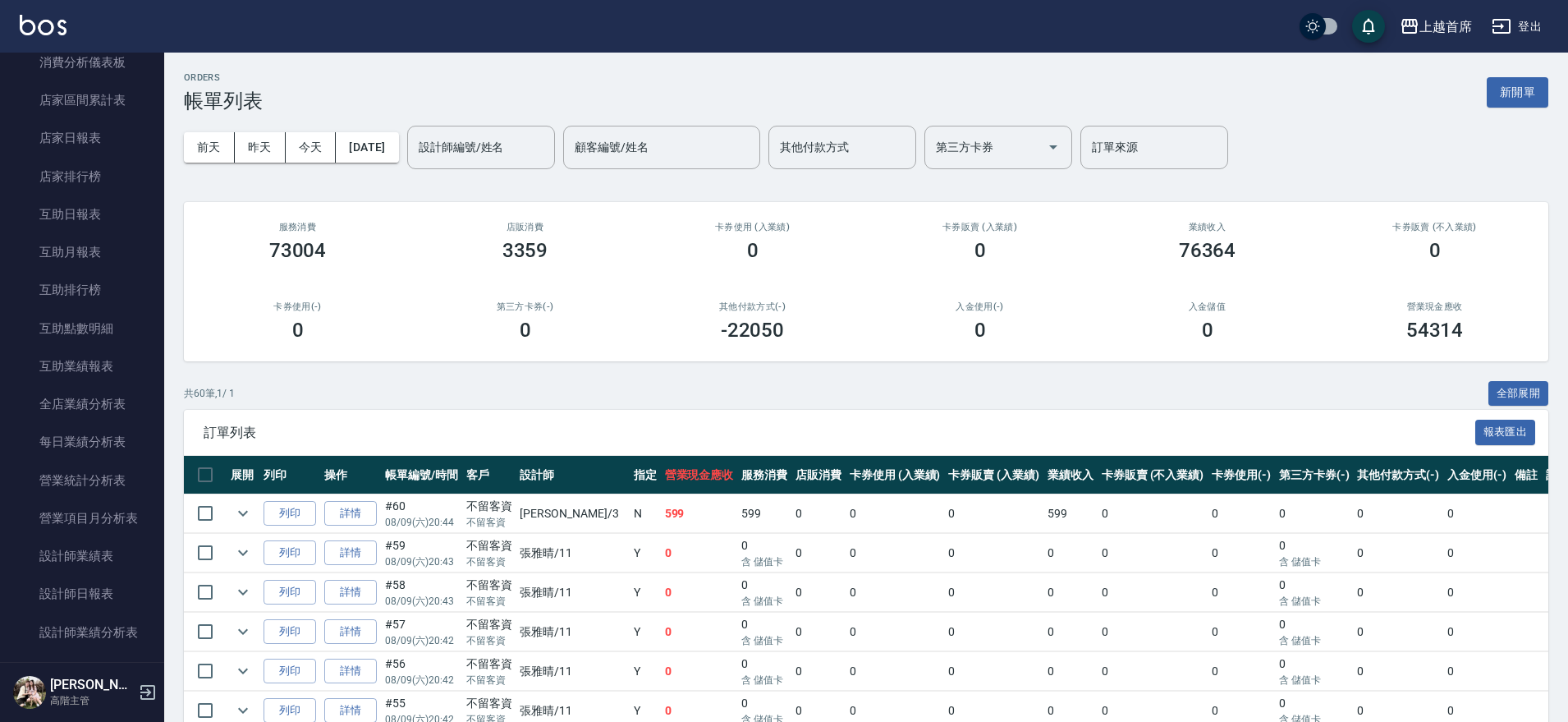
scroll to position [719, 0]
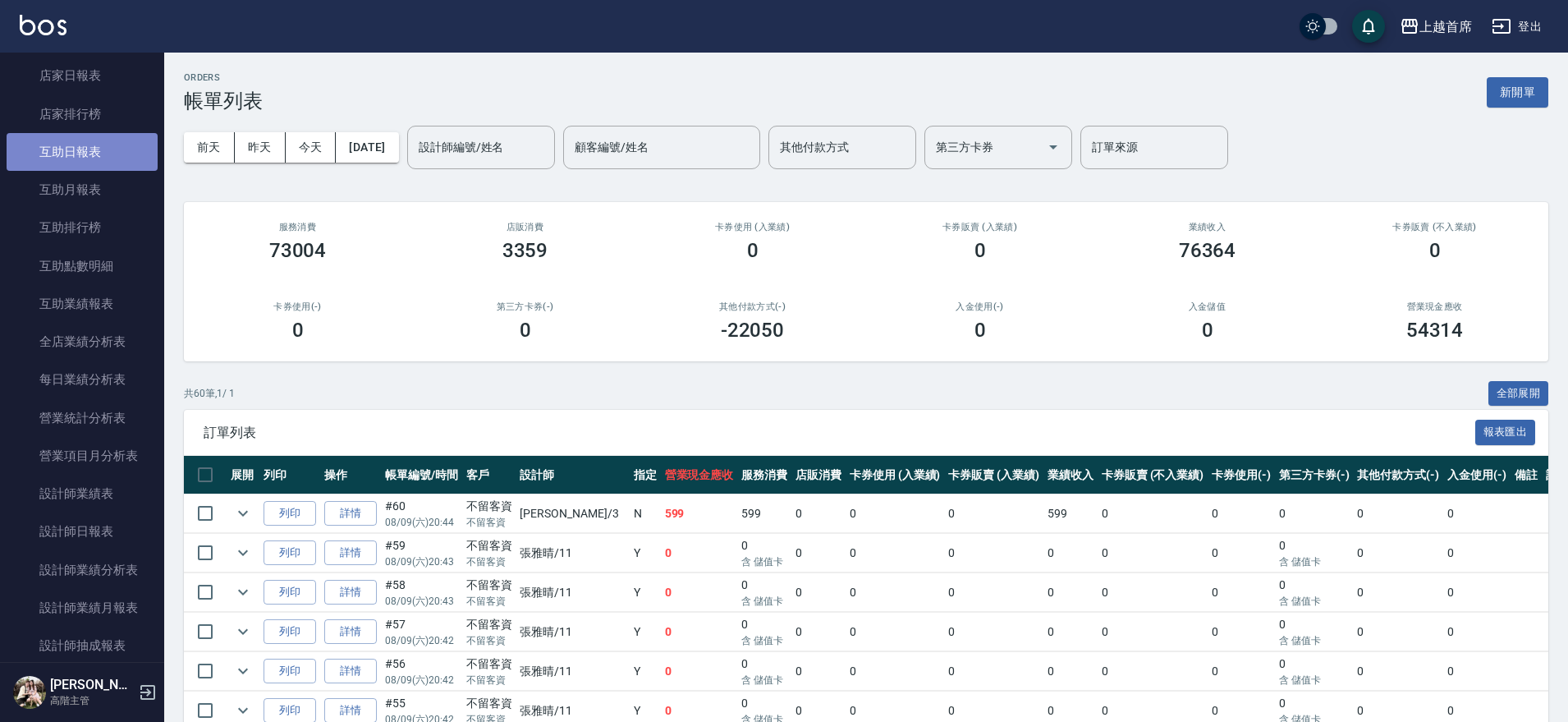
click at [102, 151] on link "互助日報表" at bounding box center [82, 152] width 151 height 38
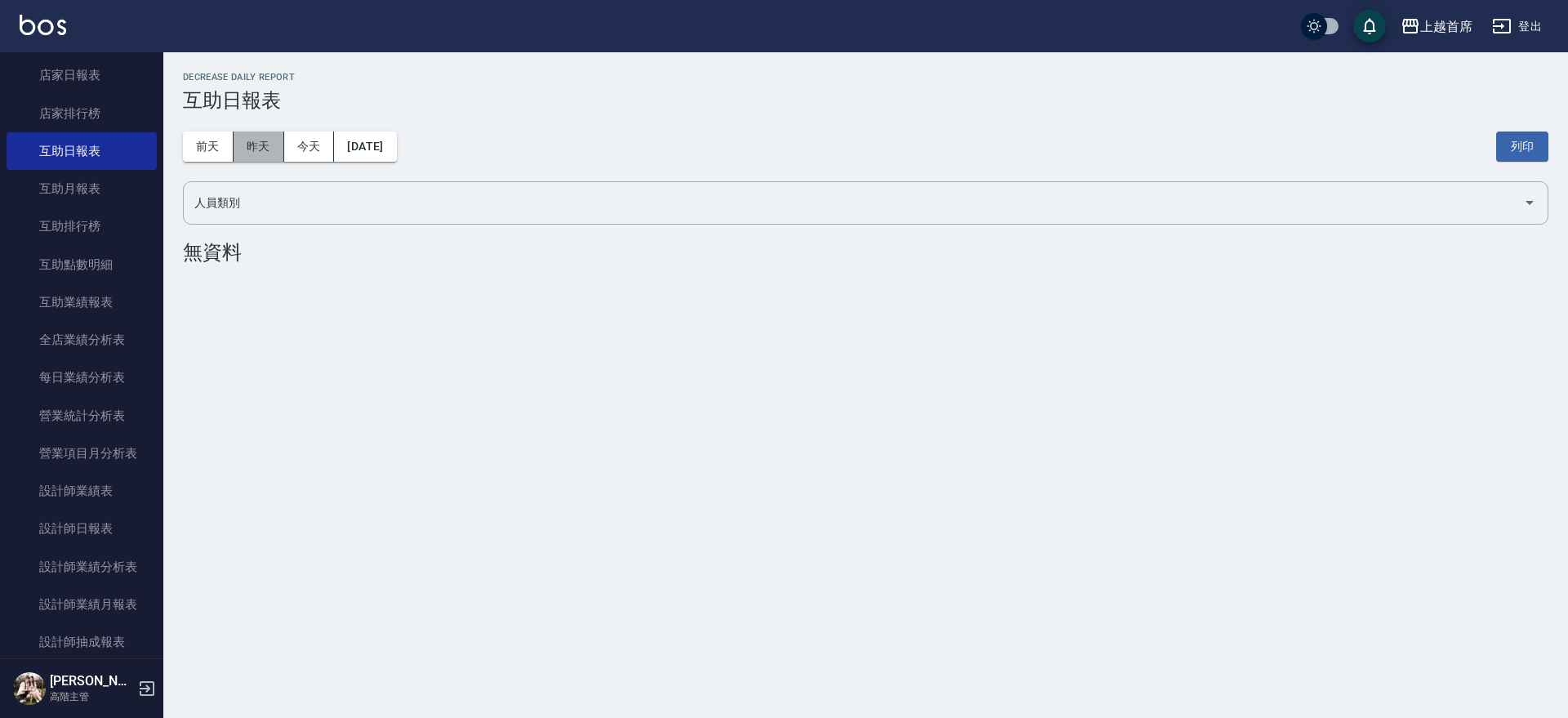
click at [245, 143] on button "昨天" at bounding box center [258, 146] width 51 height 30
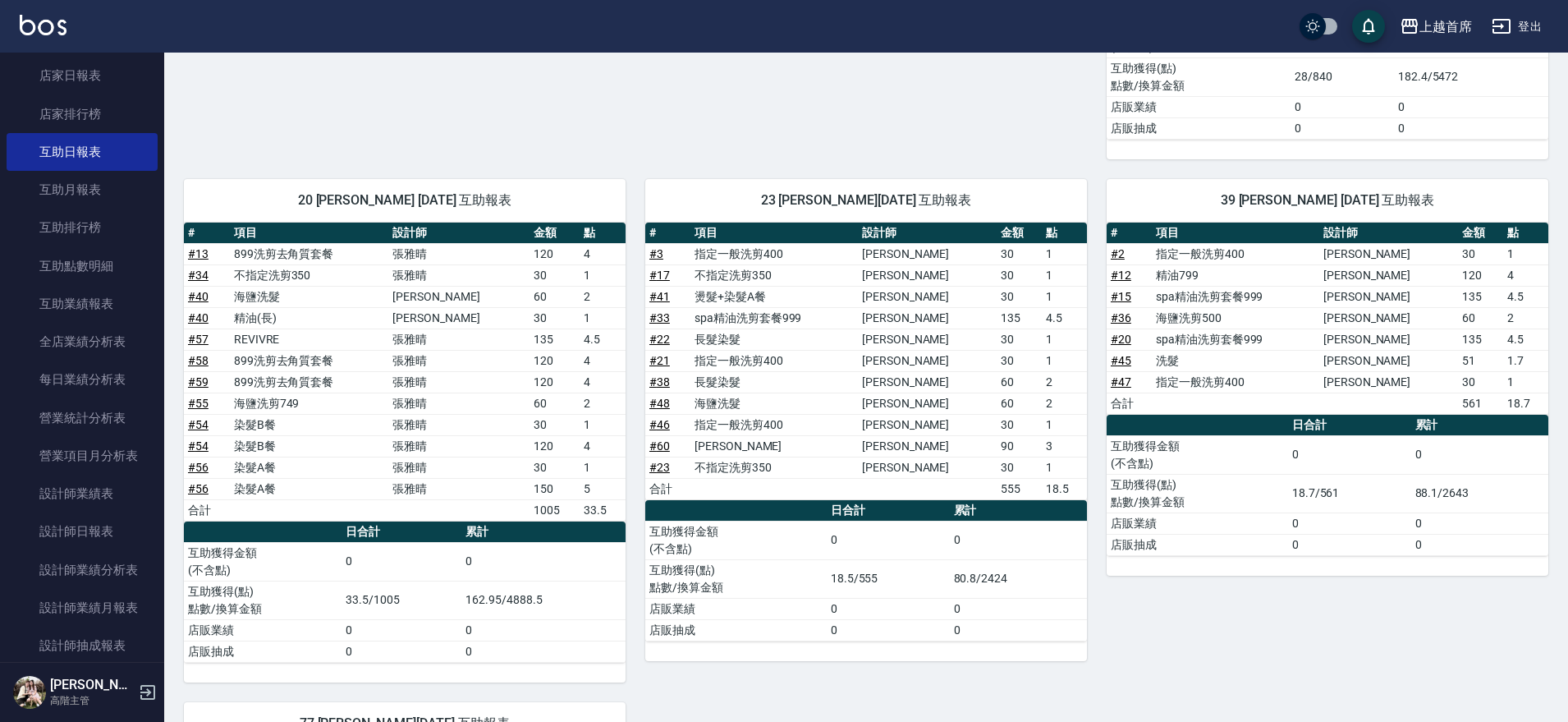
scroll to position [822, 0]
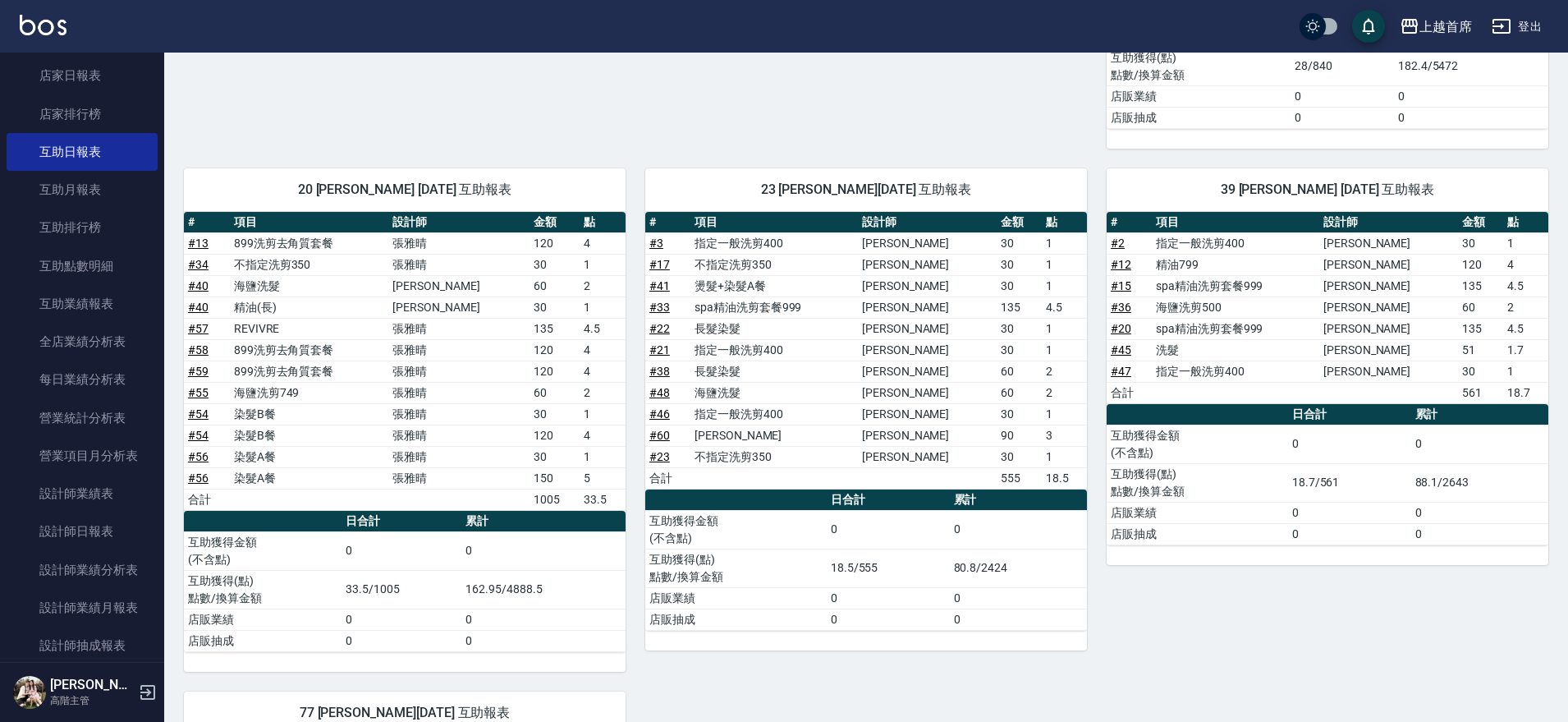
click at [1181, 629] on div "39 [PERSON_NAME] [DATE] 互助報表 # 項目 設計師 金額 點 # 2 指定一般洗剪400 [PERSON_NAME]30 1 # 12…" at bounding box center [1317, 410] width 461 height 523
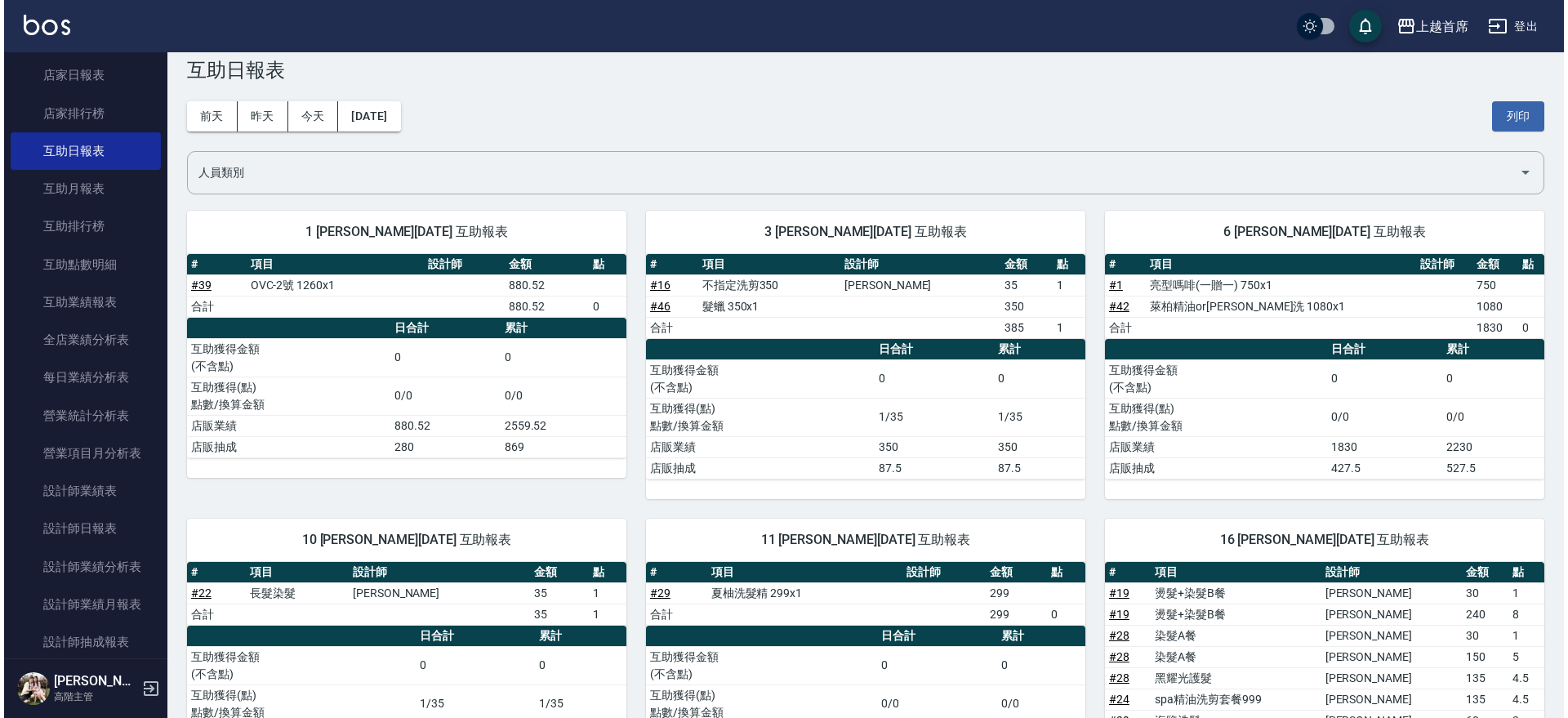
scroll to position [0, 0]
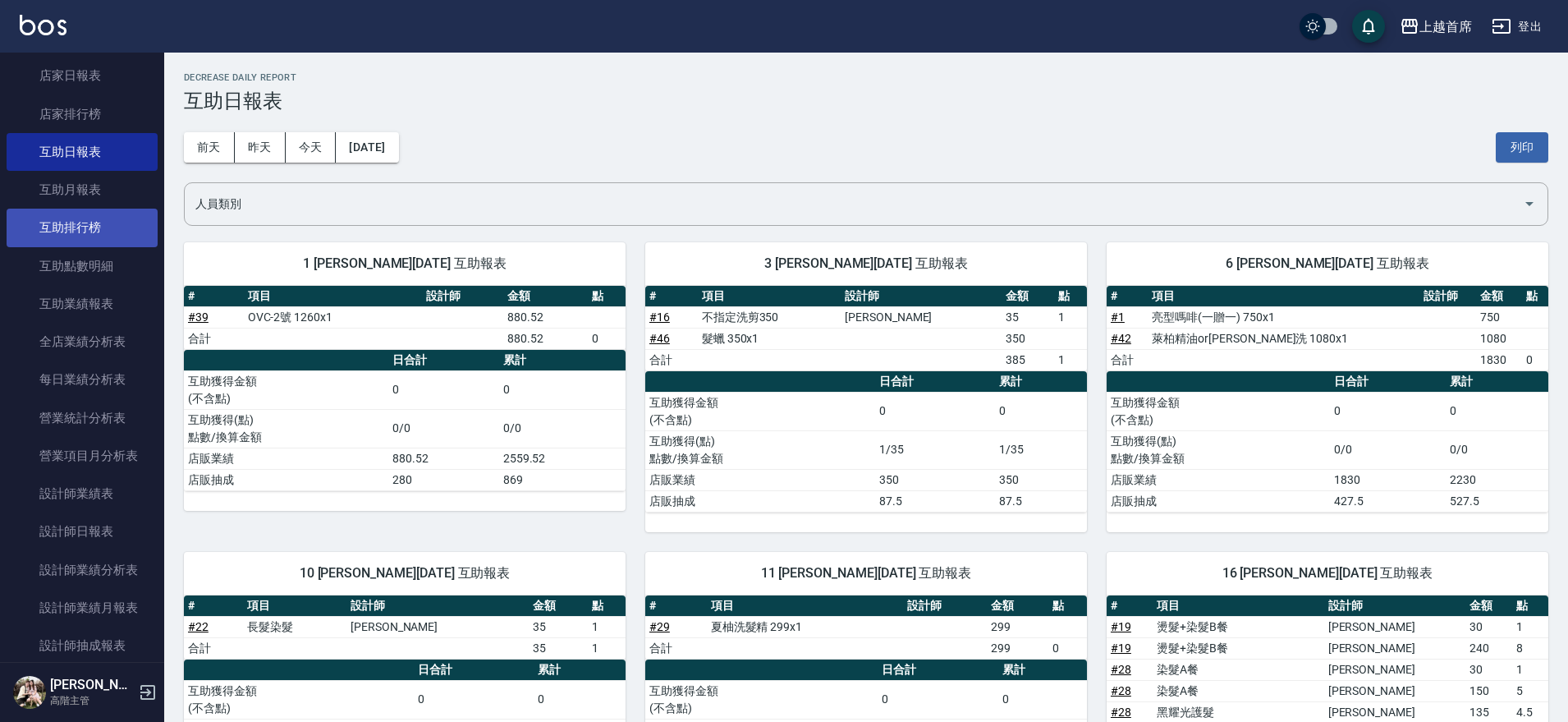
click at [91, 220] on link "互助排行榜" at bounding box center [82, 228] width 151 height 38
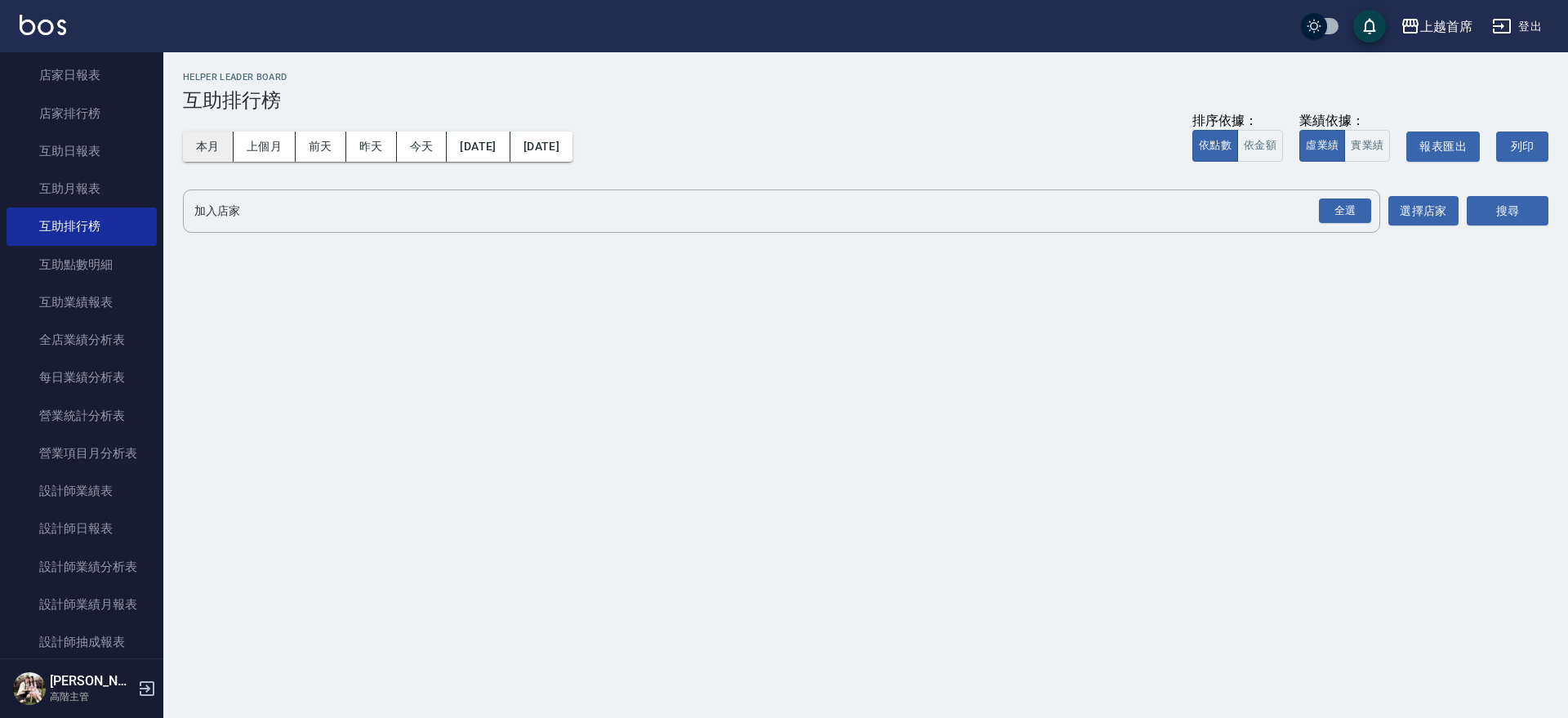
drag, startPoint x: 195, startPoint y: 146, endPoint x: 204, endPoint y: 145, distance: 9.1
click at [195, 145] on button "本月" at bounding box center [208, 146] width 51 height 30
click at [1361, 205] on div "全選" at bounding box center [1345, 211] width 53 height 25
click at [1486, 205] on button "搜尋" at bounding box center [1508, 212] width 82 height 30
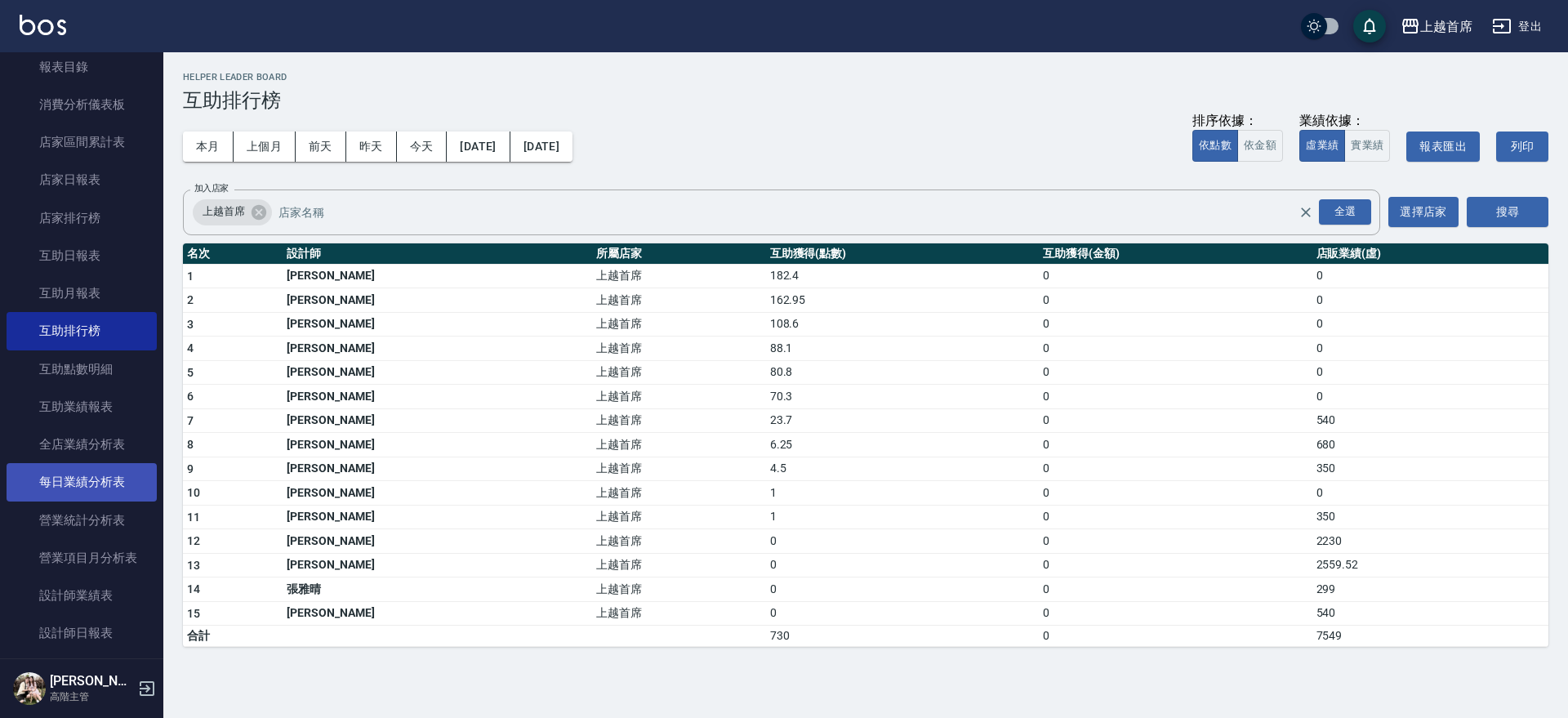
scroll to position [511, 0]
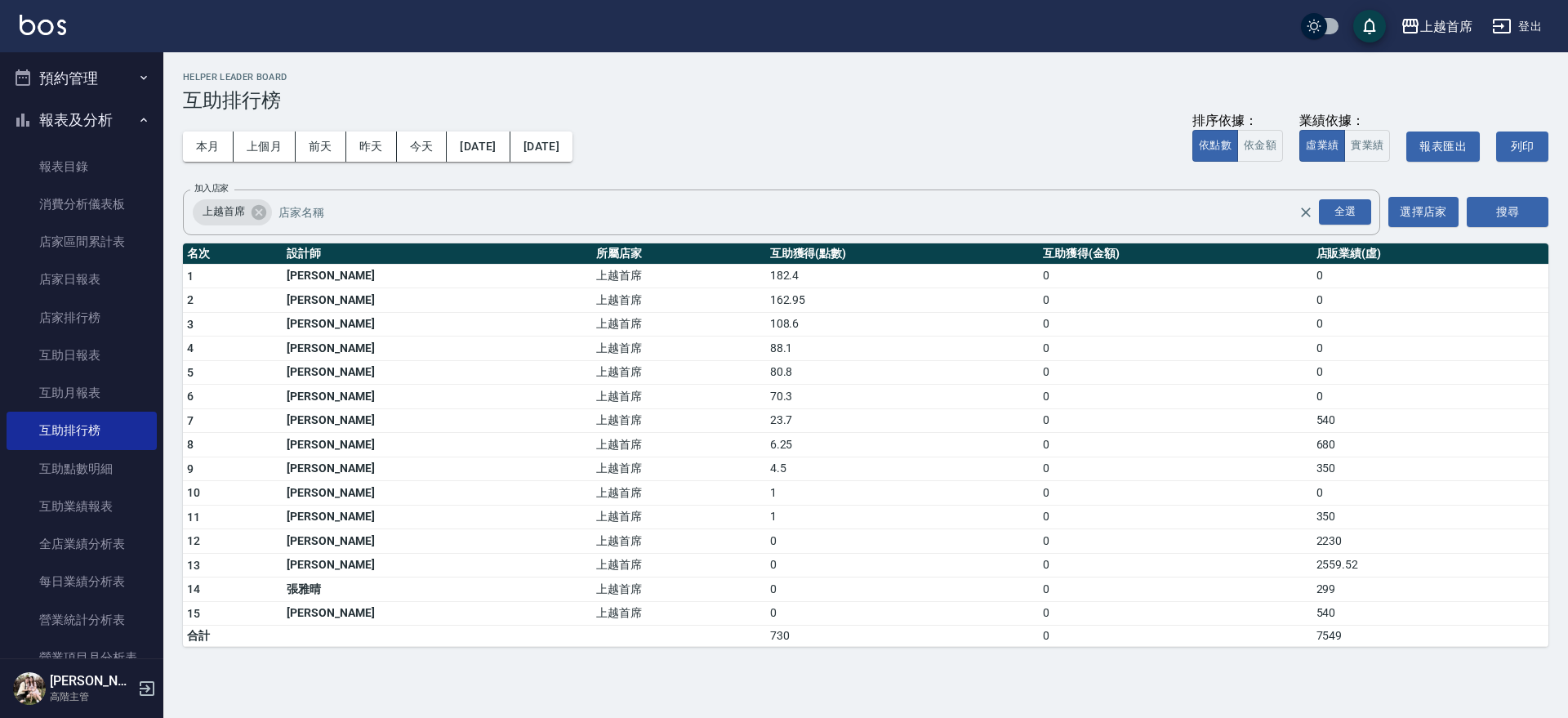
click at [137, 74] on icon "button" at bounding box center [143, 77] width 13 height 13
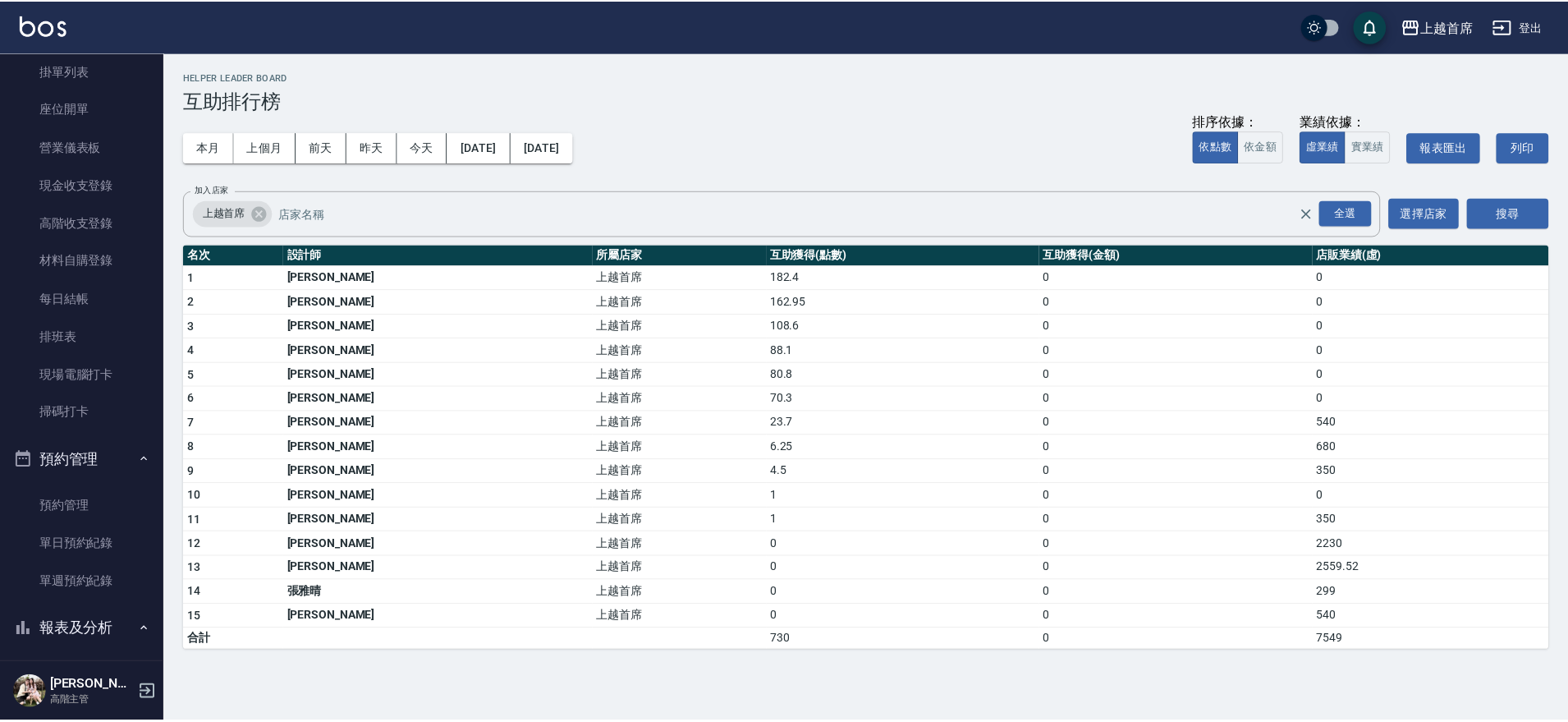
scroll to position [0, 0]
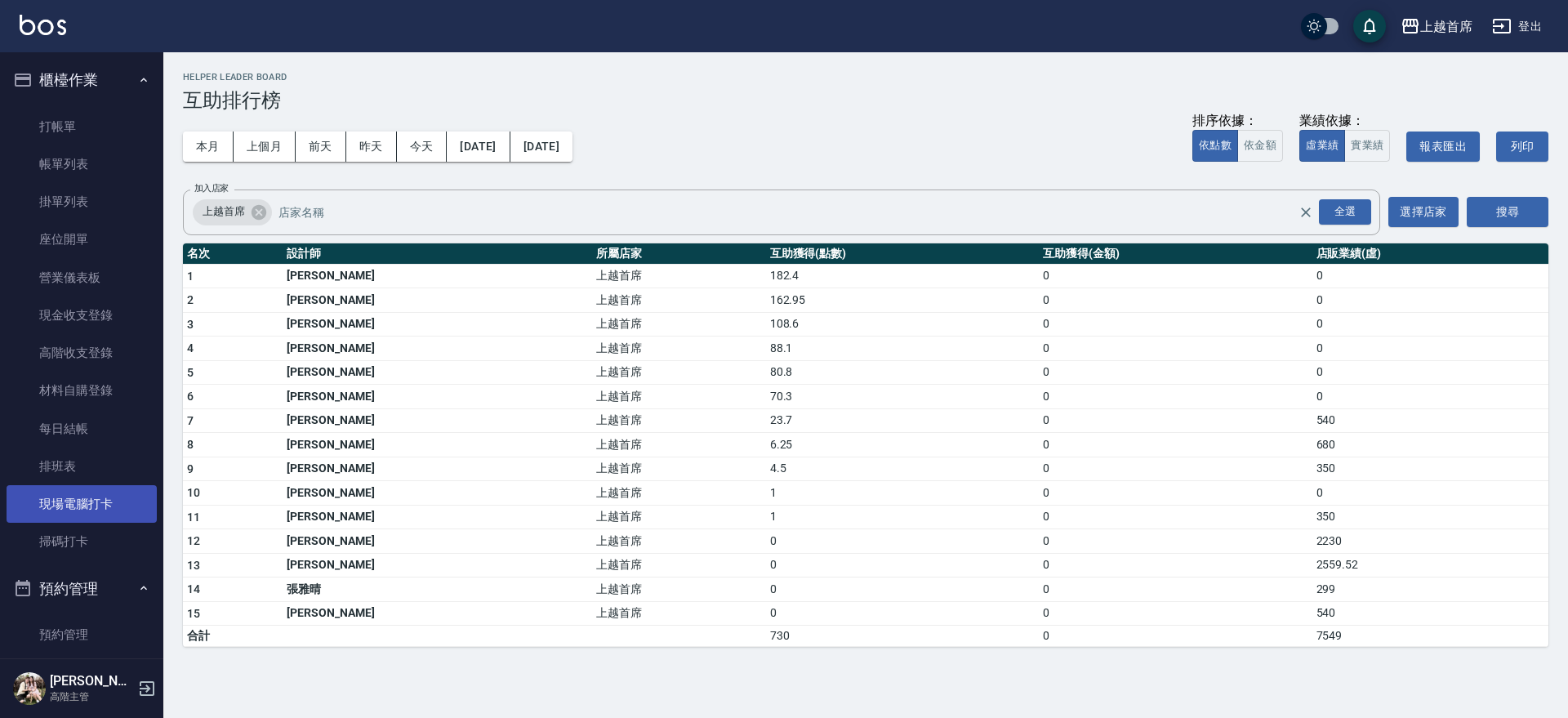
click at [31, 511] on link "現場電腦打卡" at bounding box center [82, 504] width 151 height 38
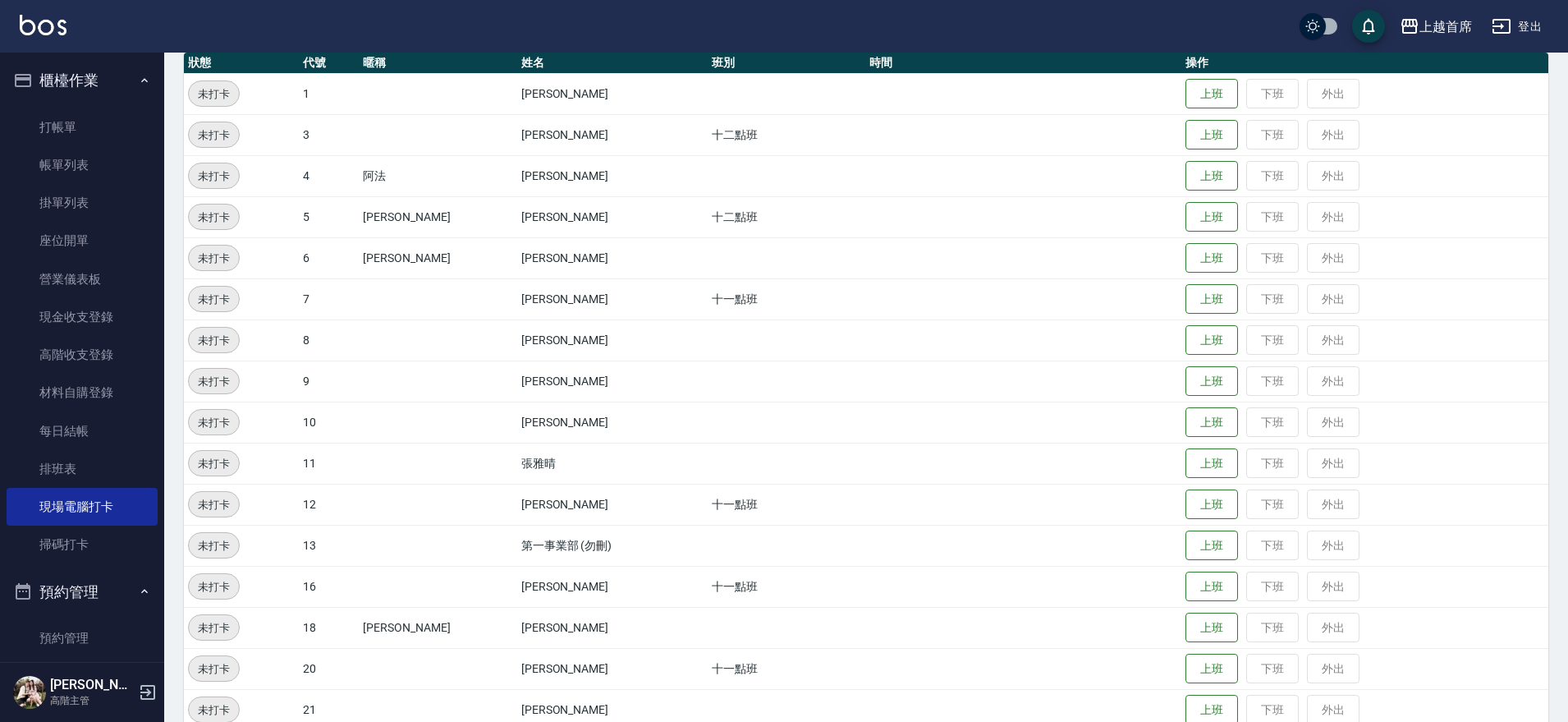
scroll to position [205, 0]
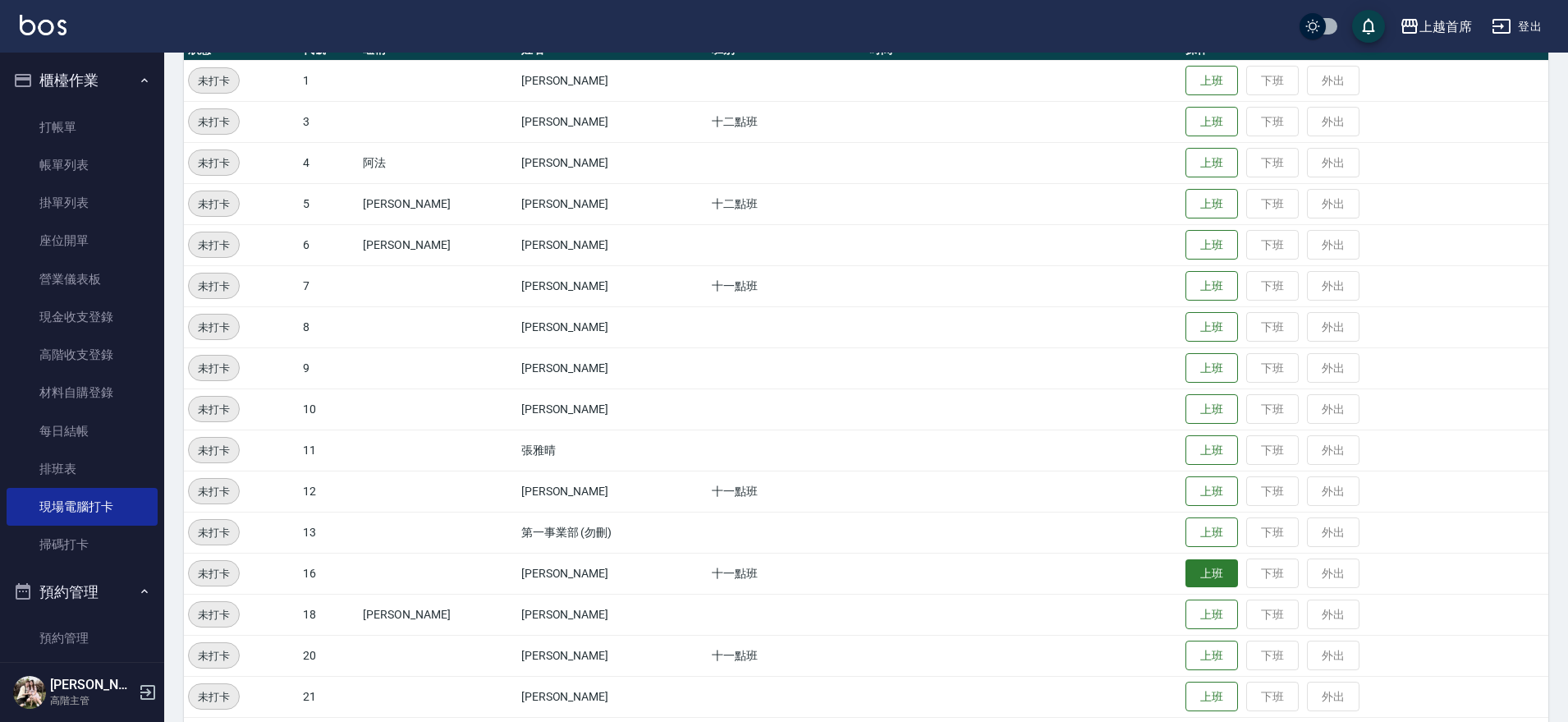
click at [1186, 569] on button "上班" at bounding box center [1211, 573] width 53 height 29
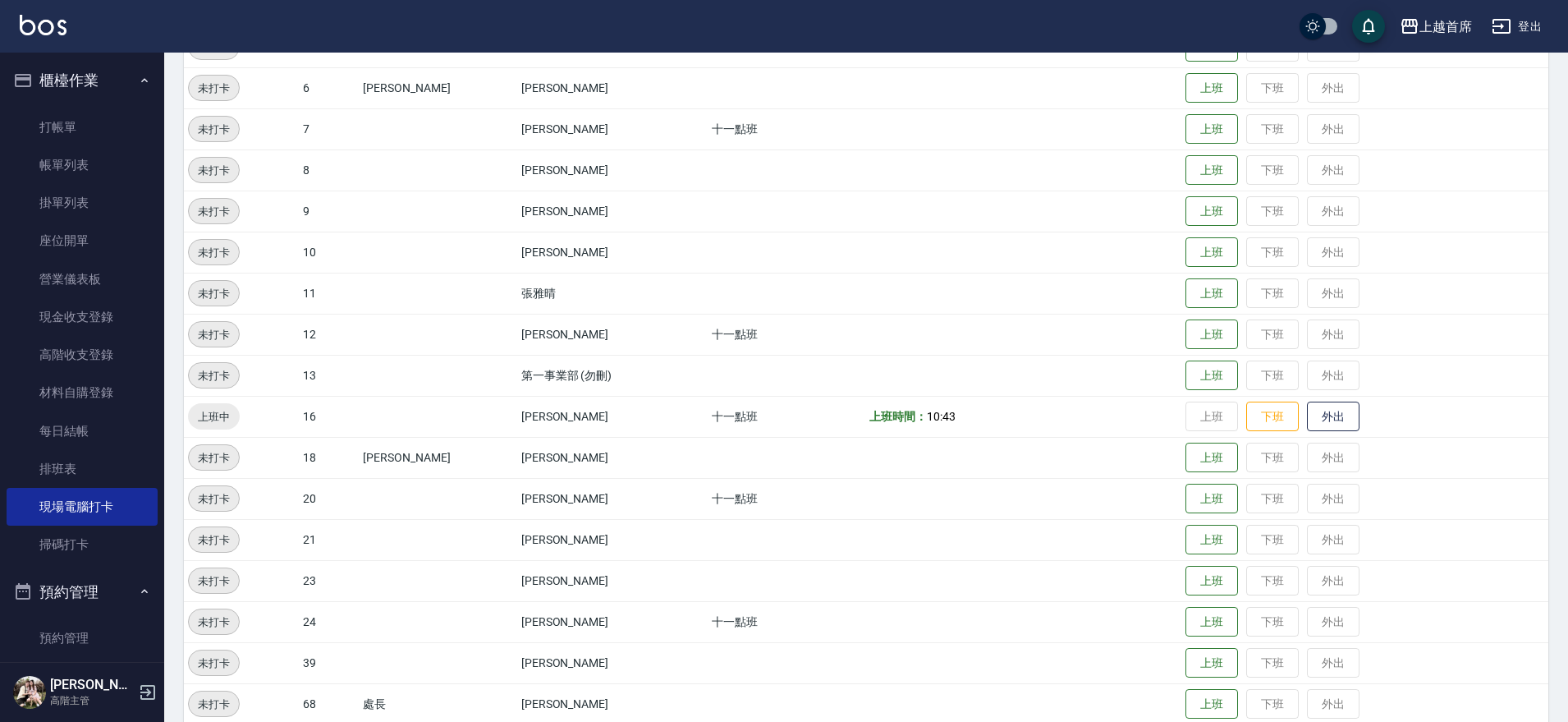
scroll to position [467, 0]
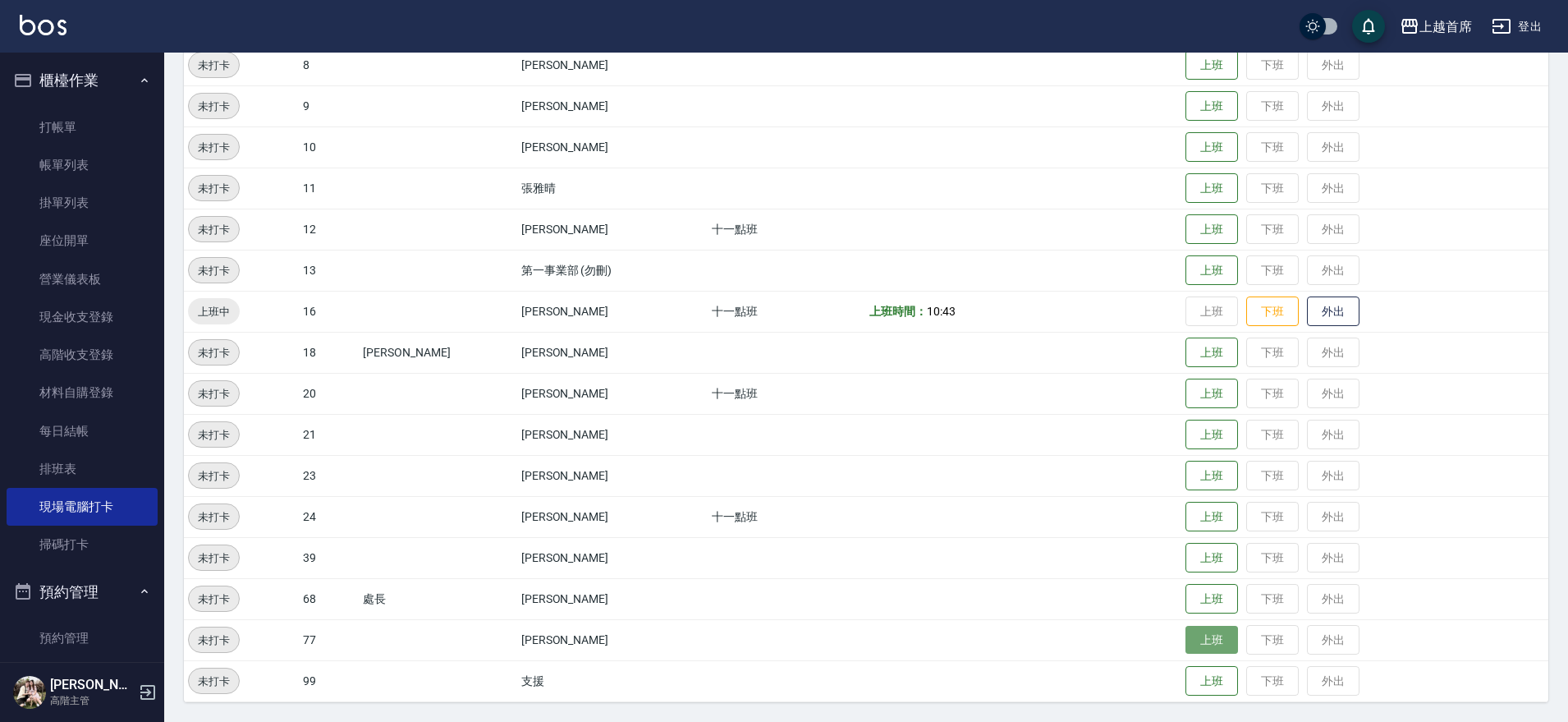
click at [1198, 638] on button "上班" at bounding box center [1211, 640] width 53 height 29
click at [1200, 223] on button "上班" at bounding box center [1211, 229] width 53 height 29
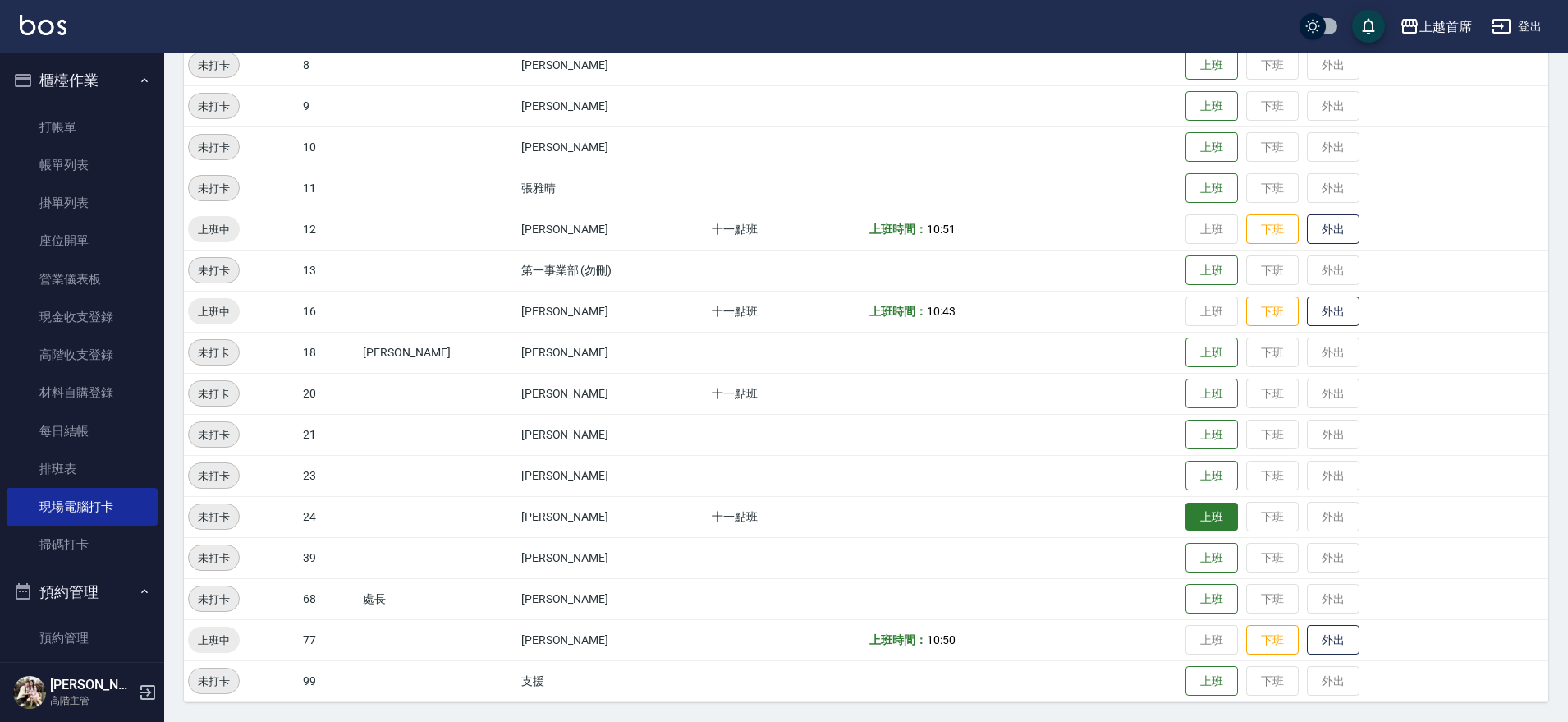
click at [1194, 510] on button "上班" at bounding box center [1211, 517] width 53 height 29
click at [1210, 354] on button "上班" at bounding box center [1211, 352] width 53 height 29
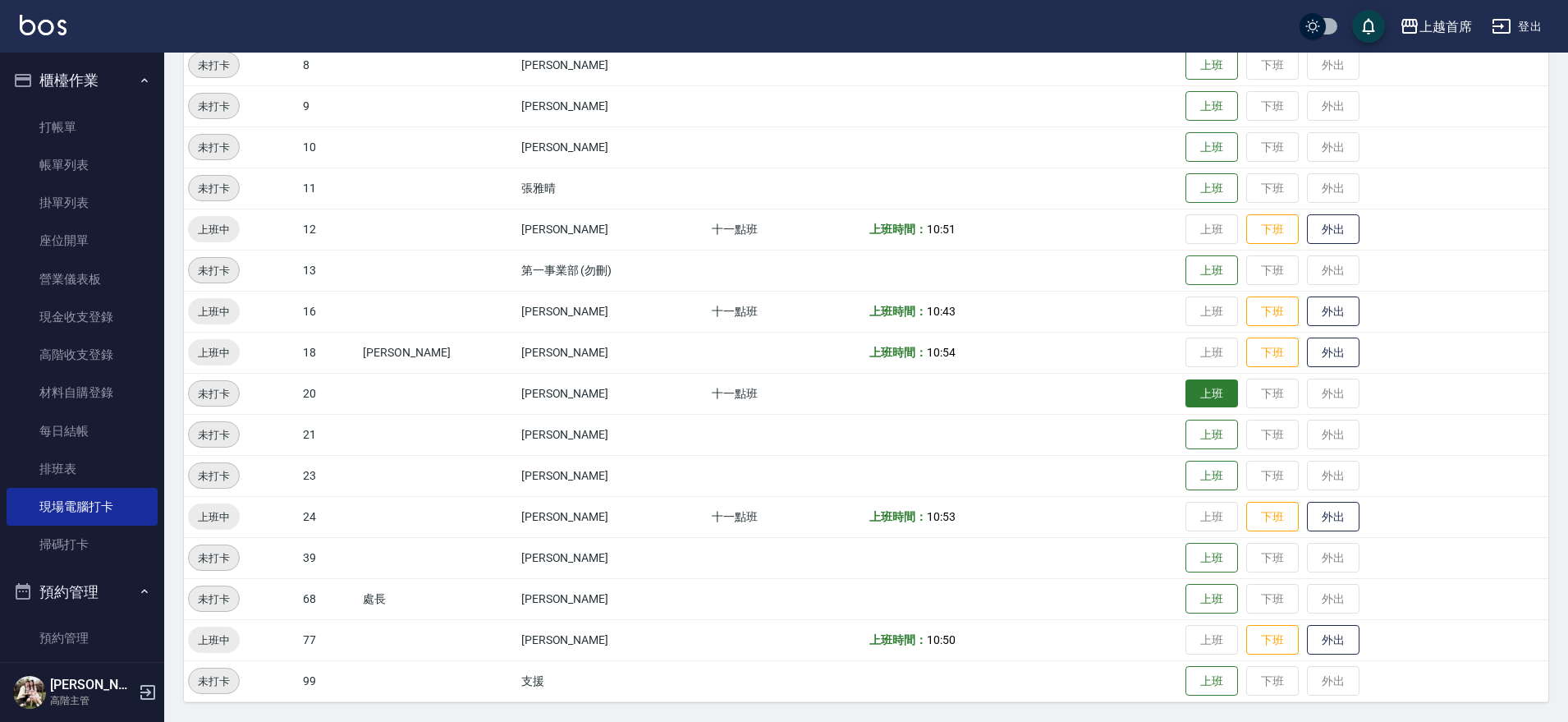
click at [1205, 390] on button "上班" at bounding box center [1211, 393] width 53 height 29
click at [1189, 465] on button "上班" at bounding box center [1211, 475] width 53 height 29
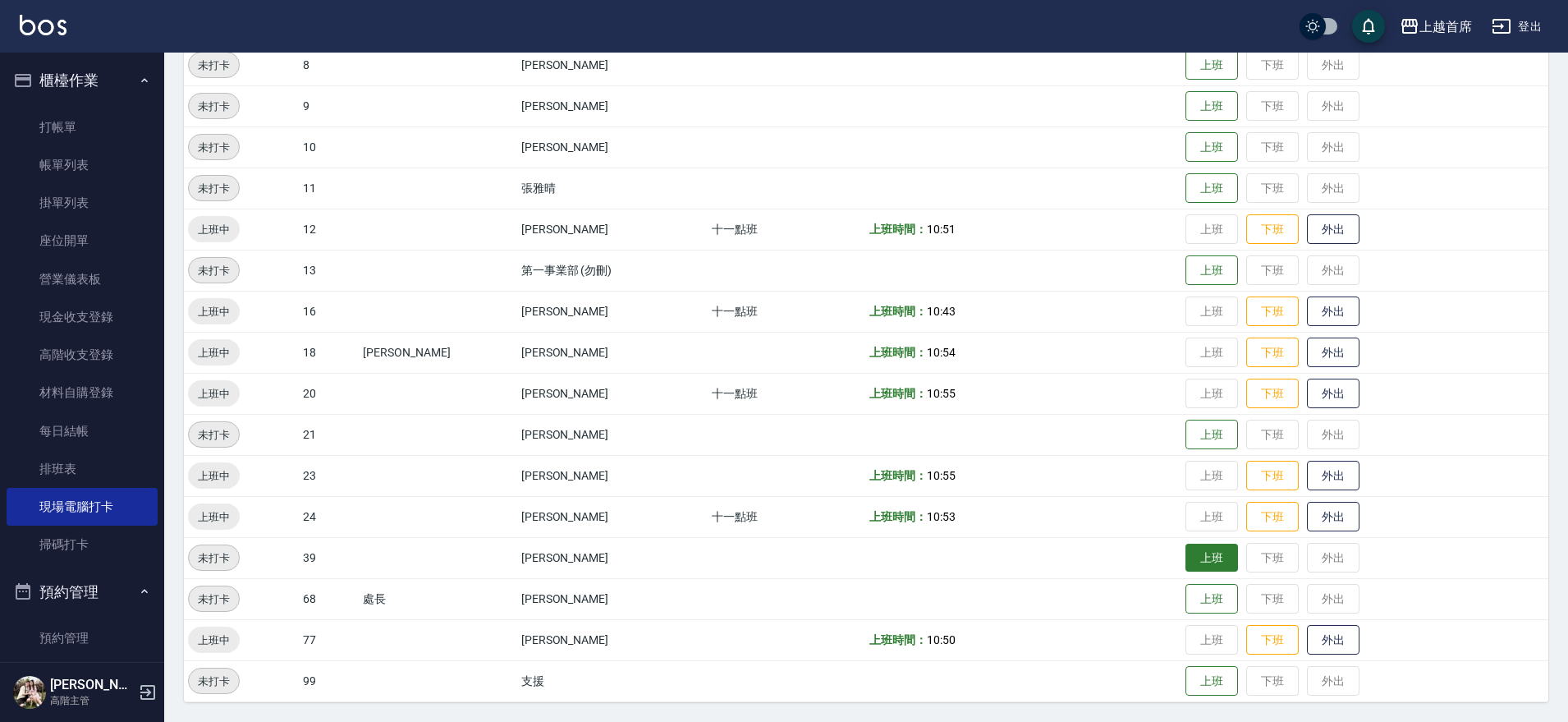
click at [1186, 561] on button "上班" at bounding box center [1211, 558] width 53 height 29
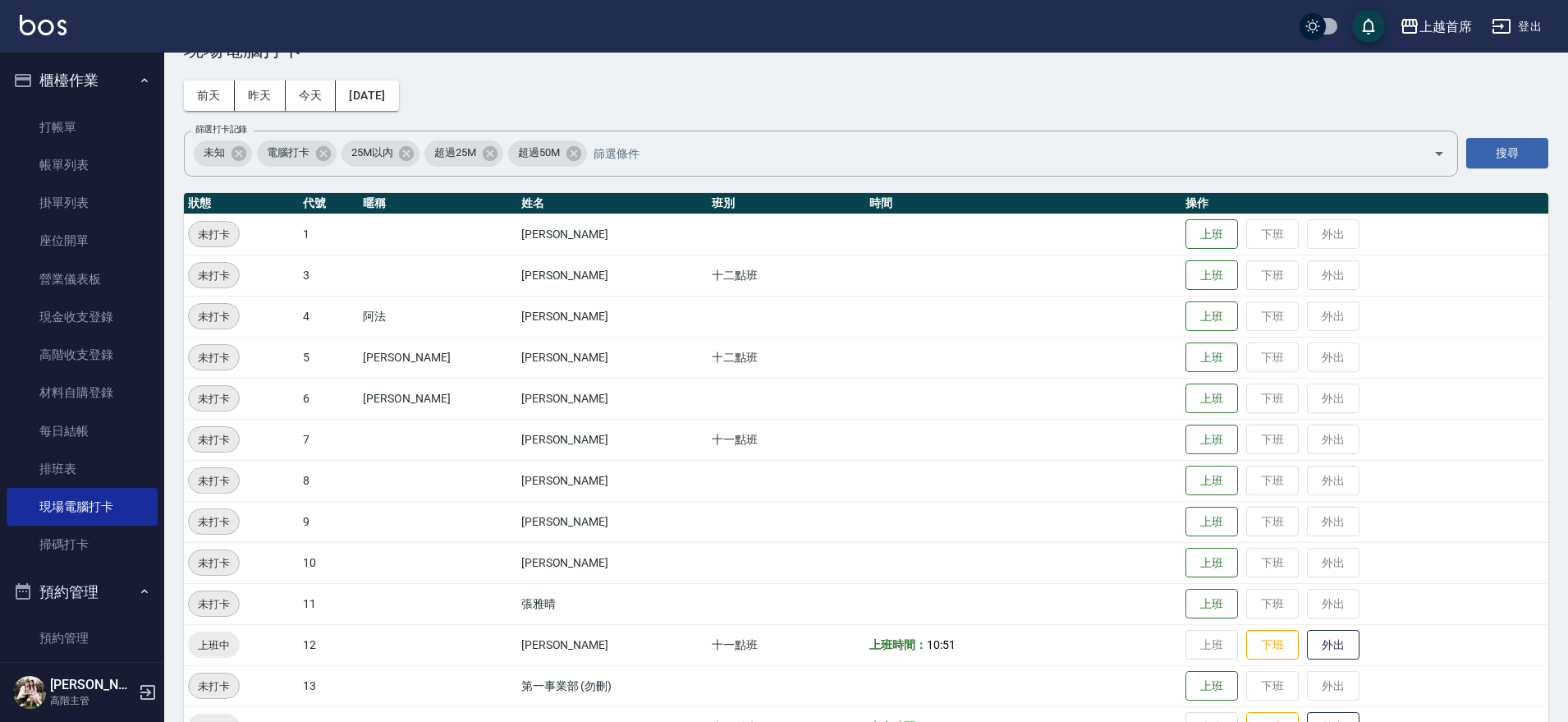
scroll to position [0, 0]
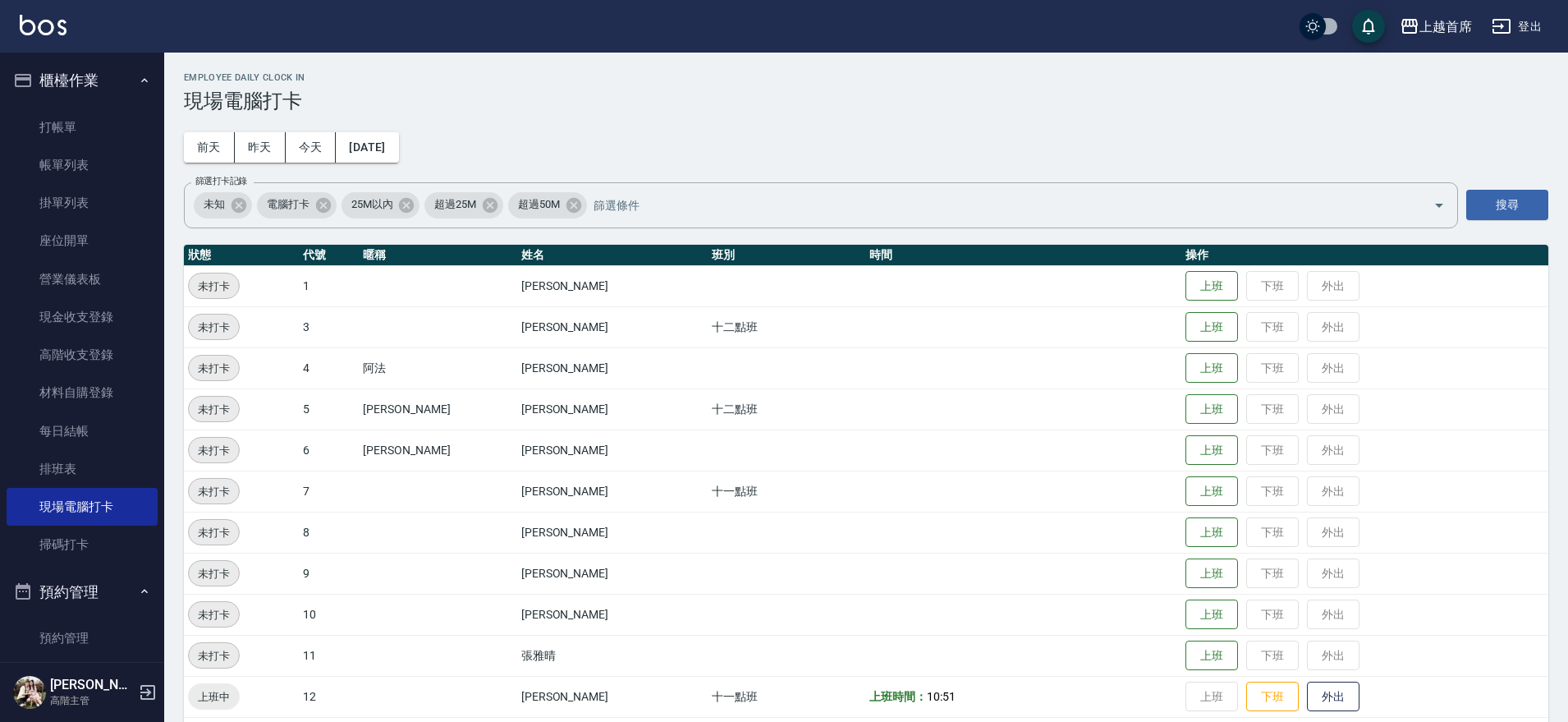
drag, startPoint x: 1162, startPoint y: 611, endPoint x: 1105, endPoint y: 515, distance: 111.6
drag, startPoint x: 1193, startPoint y: 489, endPoint x: 1222, endPoint y: 439, distance: 57.8
click at [1193, 490] on button "上班" at bounding box center [1211, 491] width 53 height 30
click at [1208, 335] on button "上班" at bounding box center [1211, 326] width 53 height 29
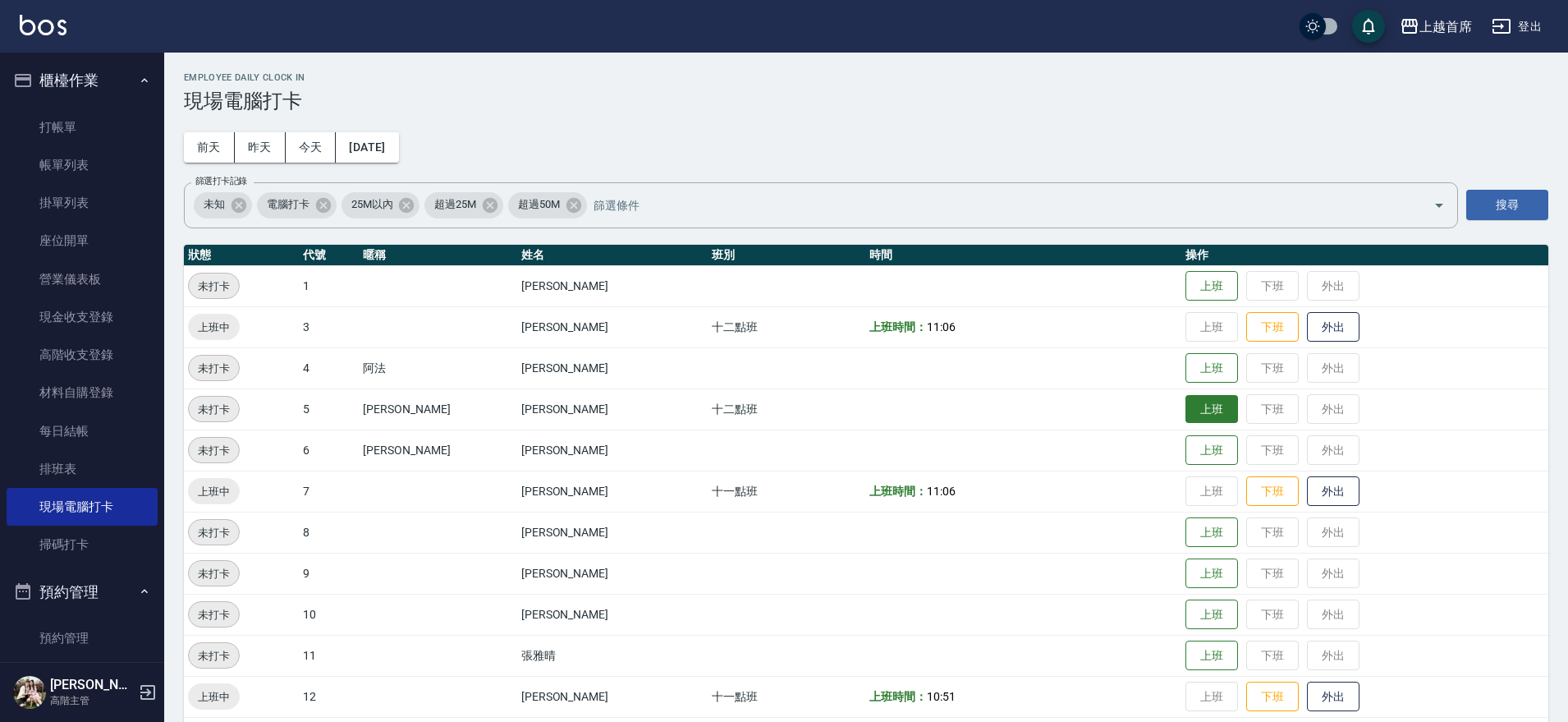
click at [1188, 403] on button "上班" at bounding box center [1211, 409] width 53 height 29
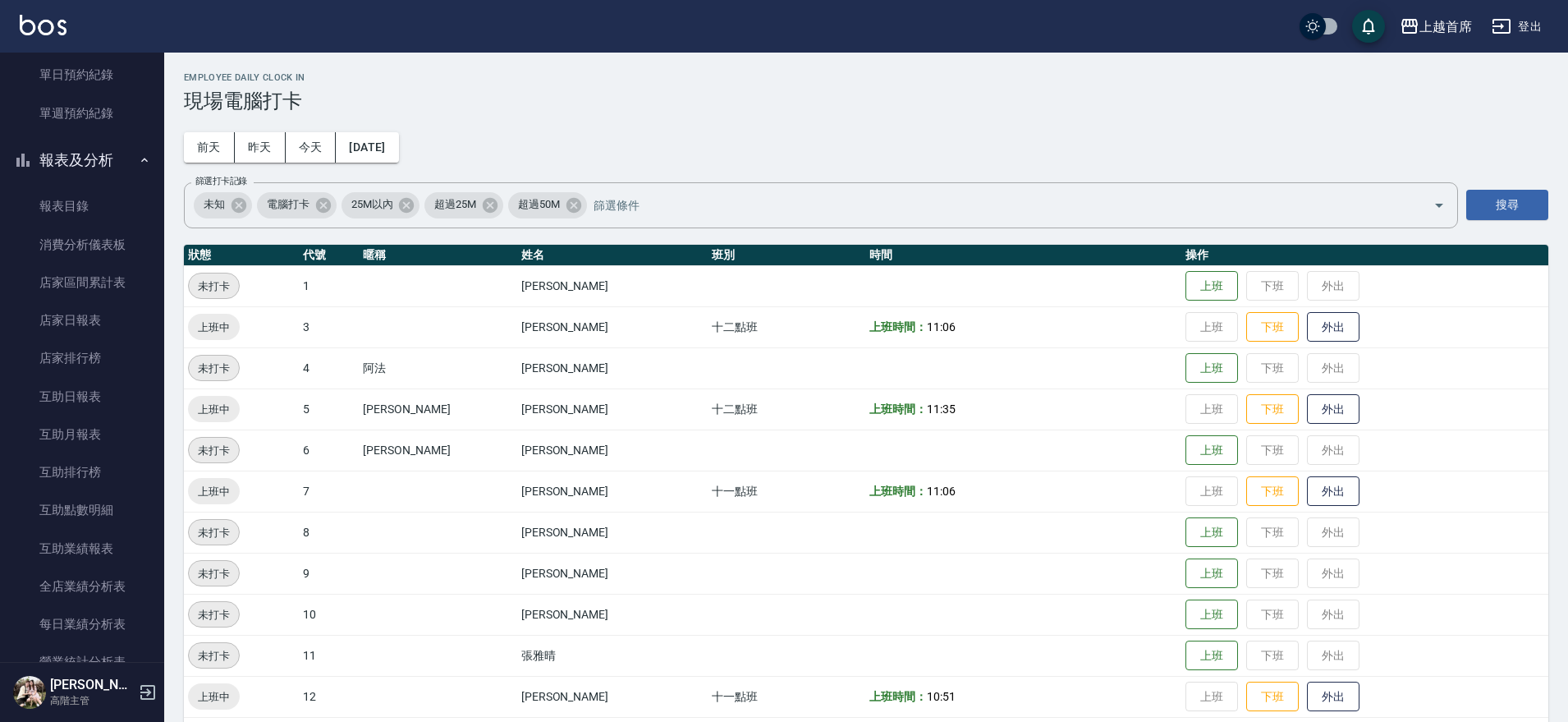
scroll to position [822, 0]
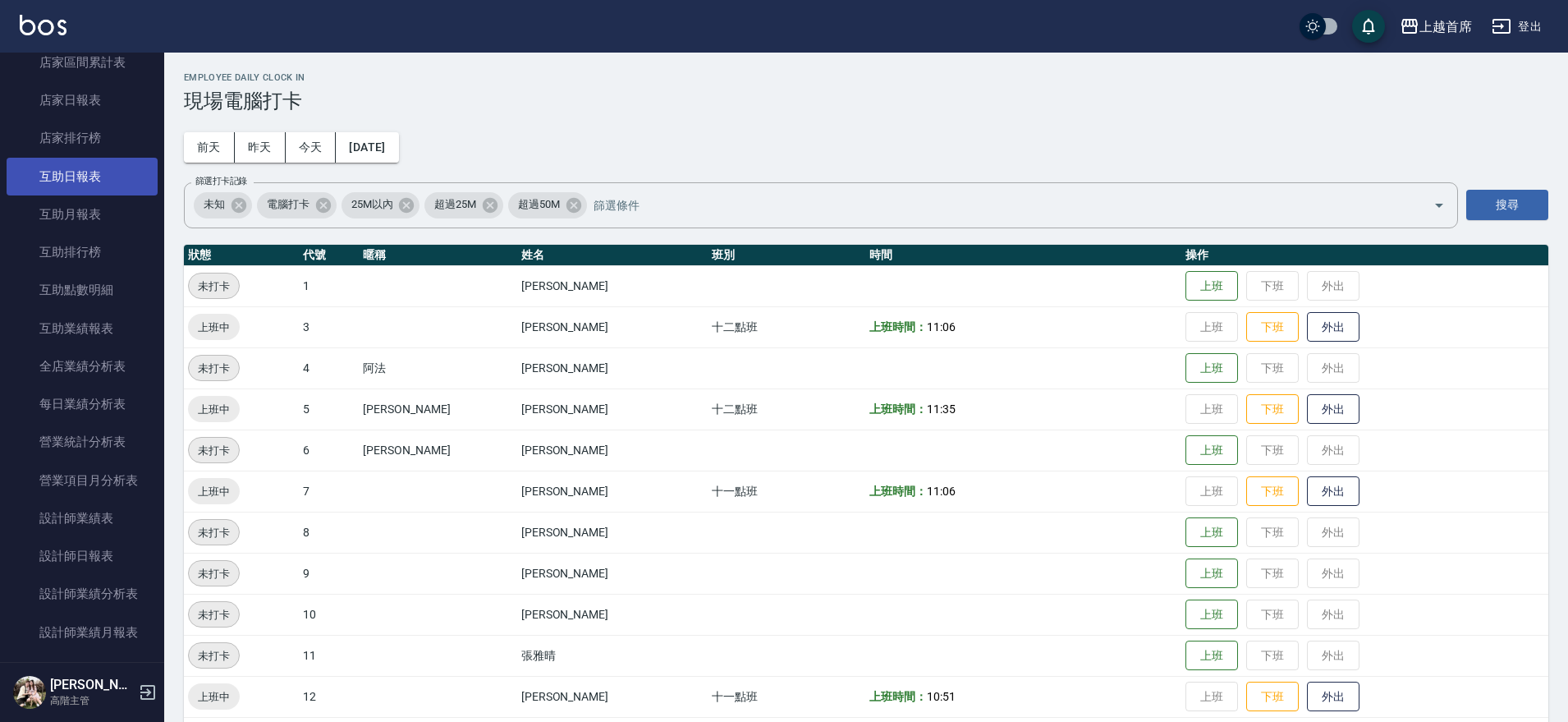
click at [105, 164] on link "互助日報表" at bounding box center [82, 177] width 151 height 38
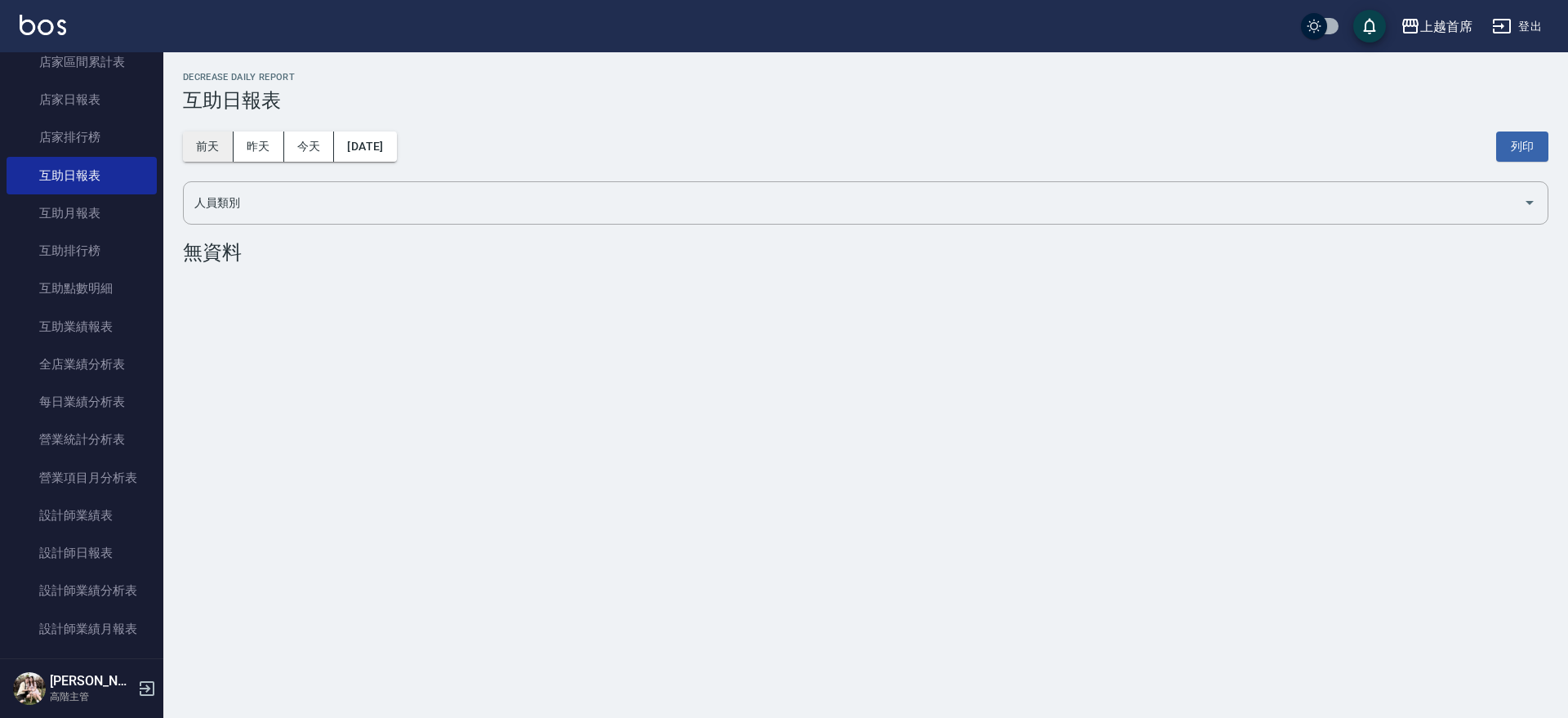
drag, startPoint x: 214, startPoint y: 145, endPoint x: 237, endPoint y: 152, distance: 24.0
click at [214, 145] on button "前天" at bounding box center [208, 146] width 51 height 30
click at [251, 151] on button "昨天" at bounding box center [258, 146] width 51 height 30
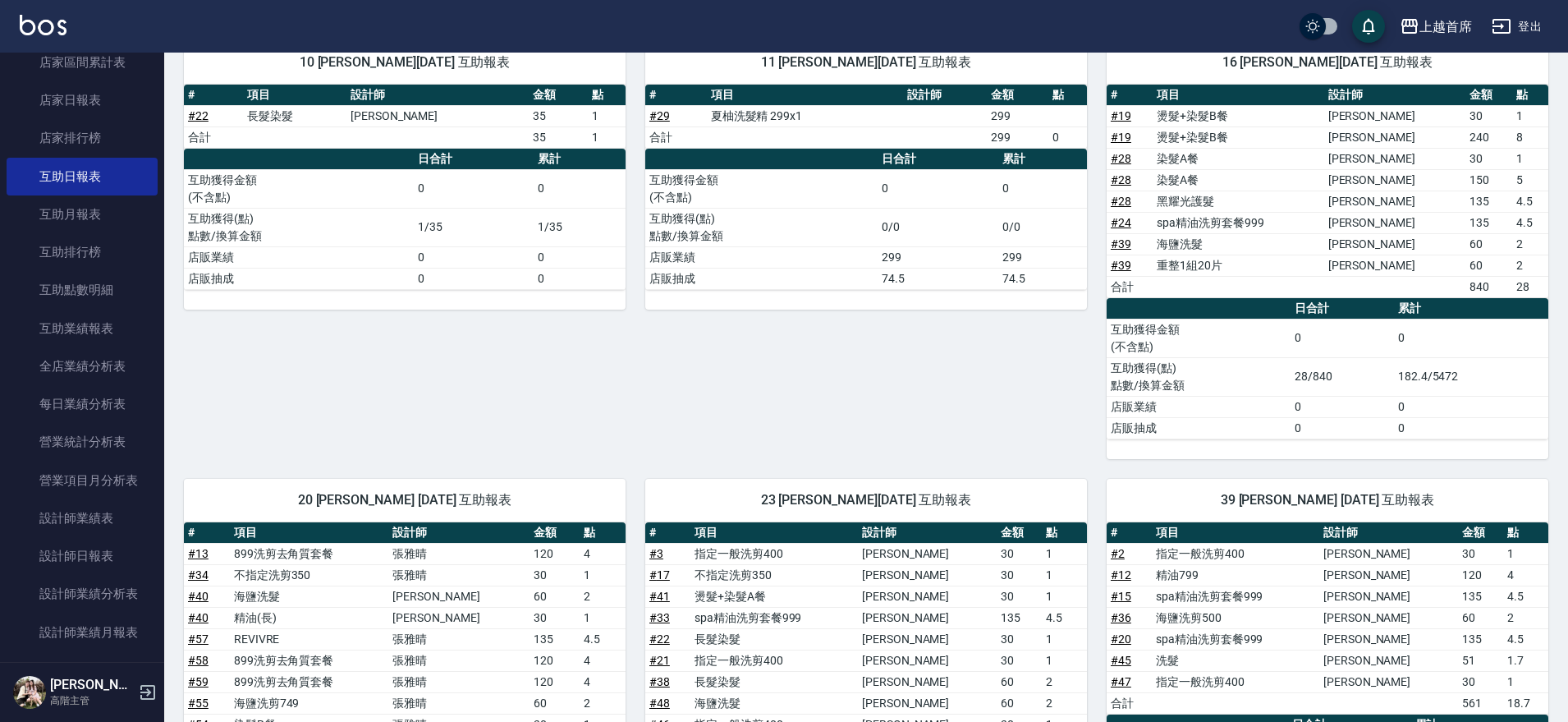
scroll to position [513, 0]
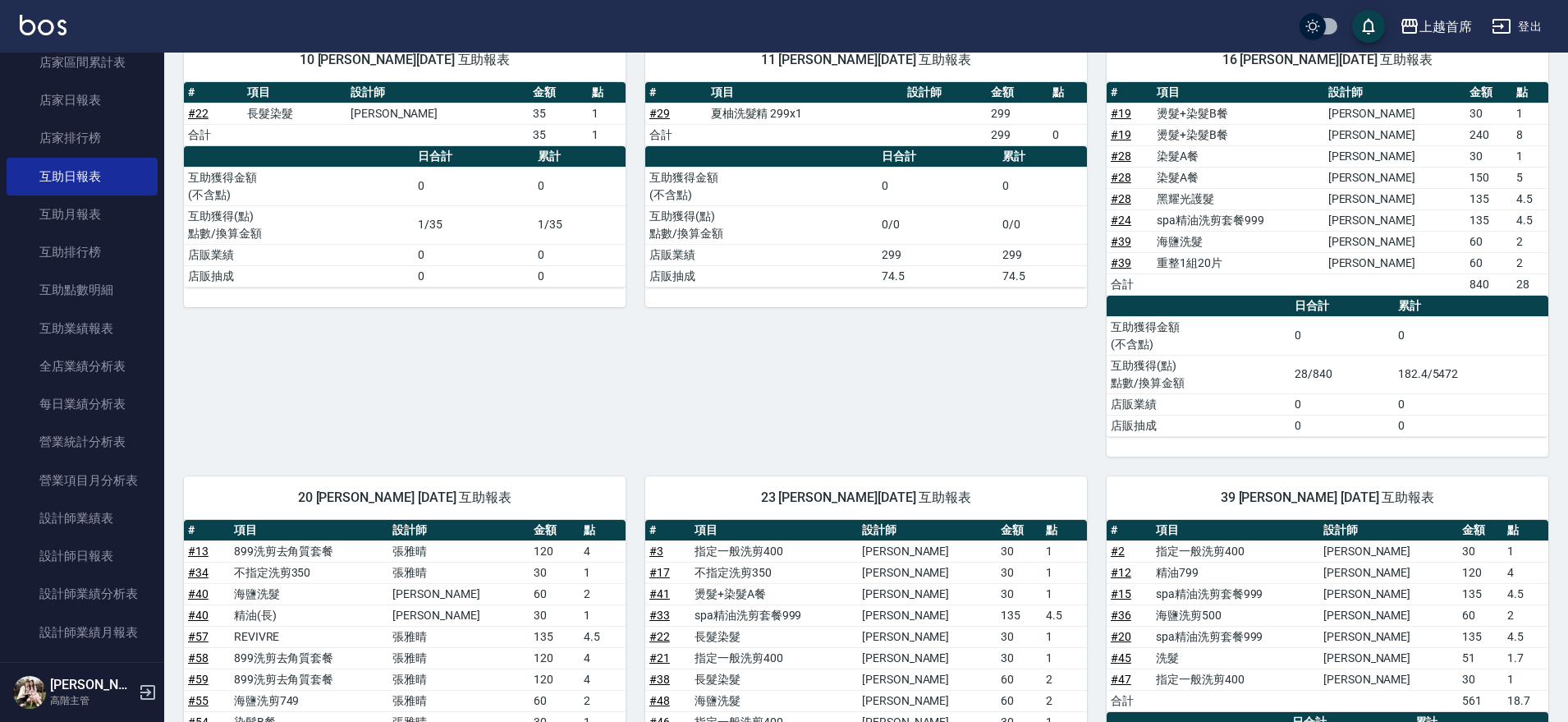
click at [656, 114] on link "# 29" at bounding box center [659, 113] width 21 height 13
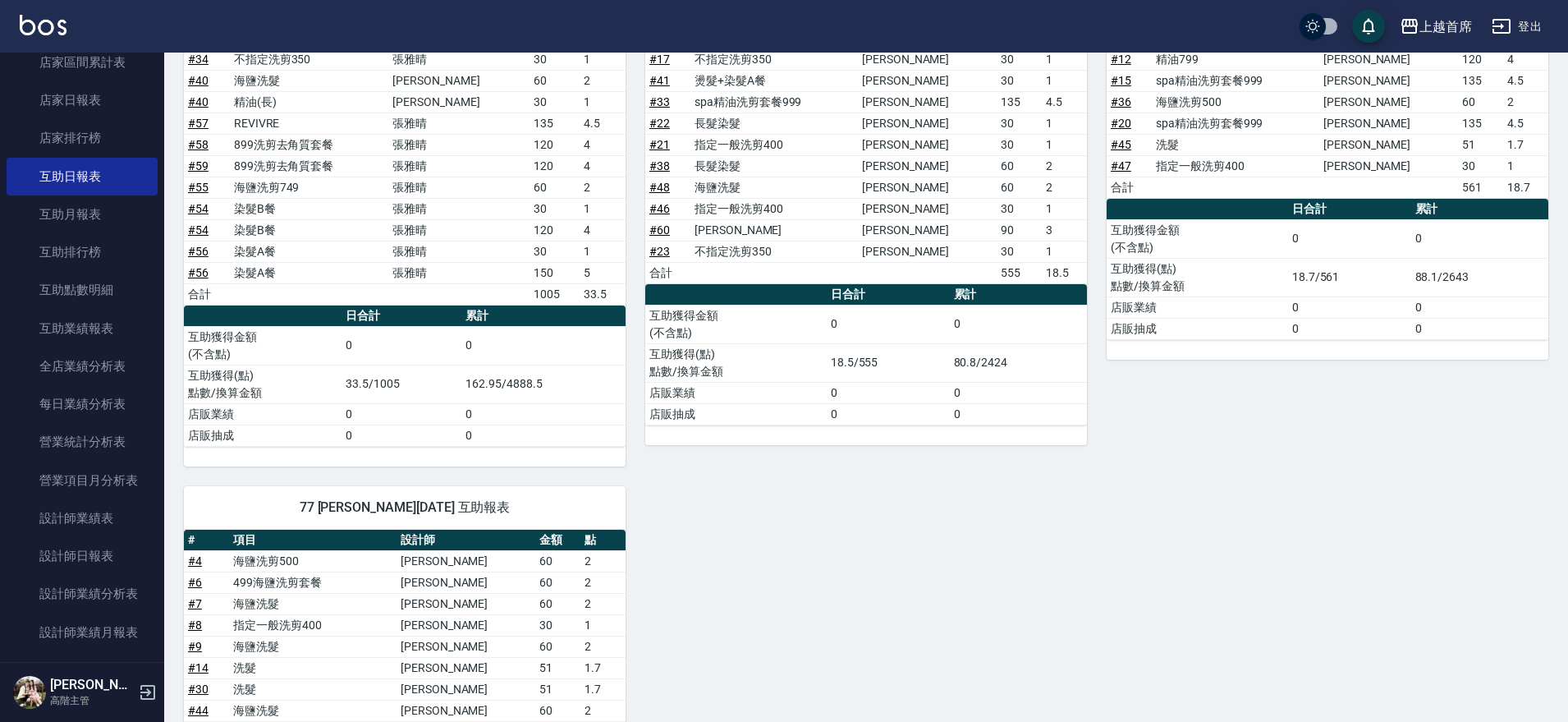
scroll to position [1335, 0]
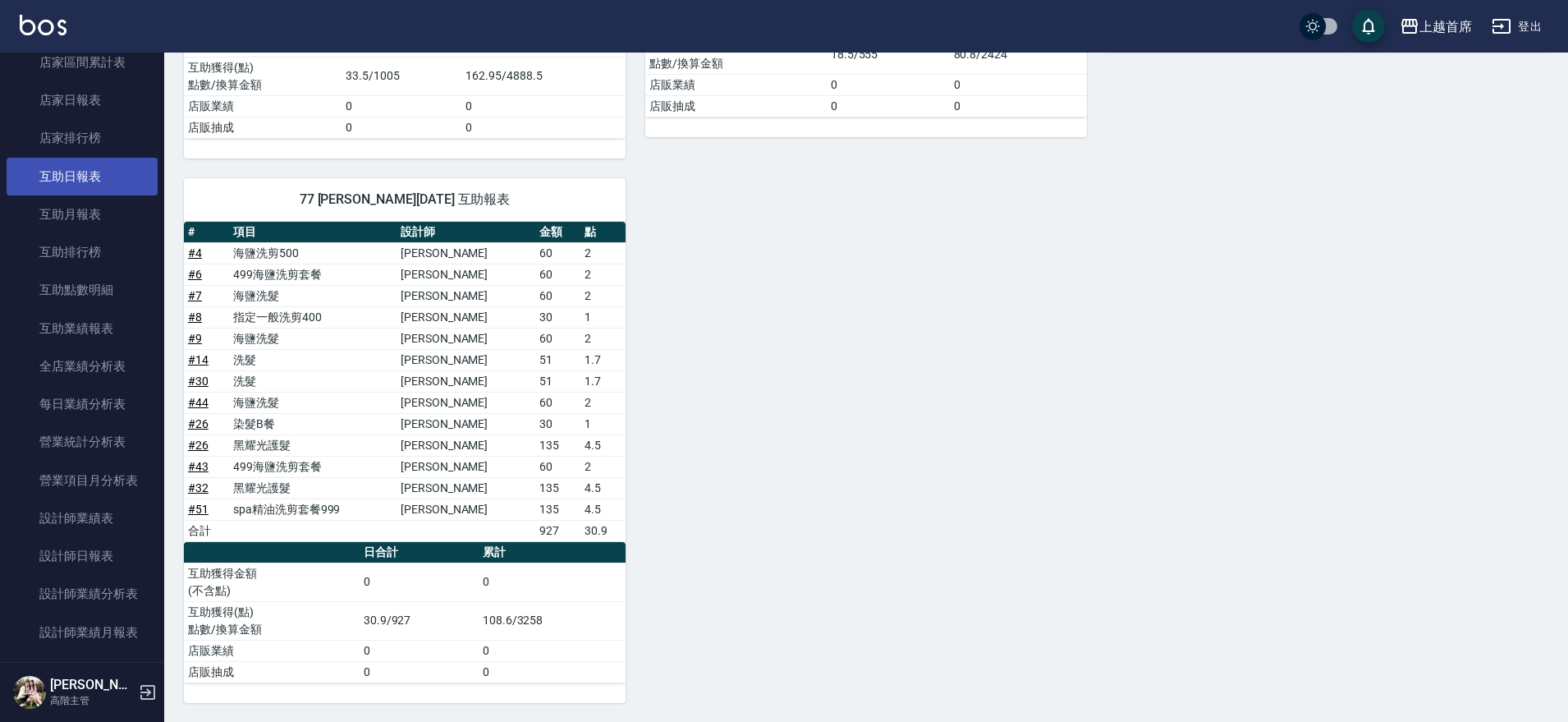
click at [102, 173] on link "互助日報表" at bounding box center [82, 177] width 151 height 38
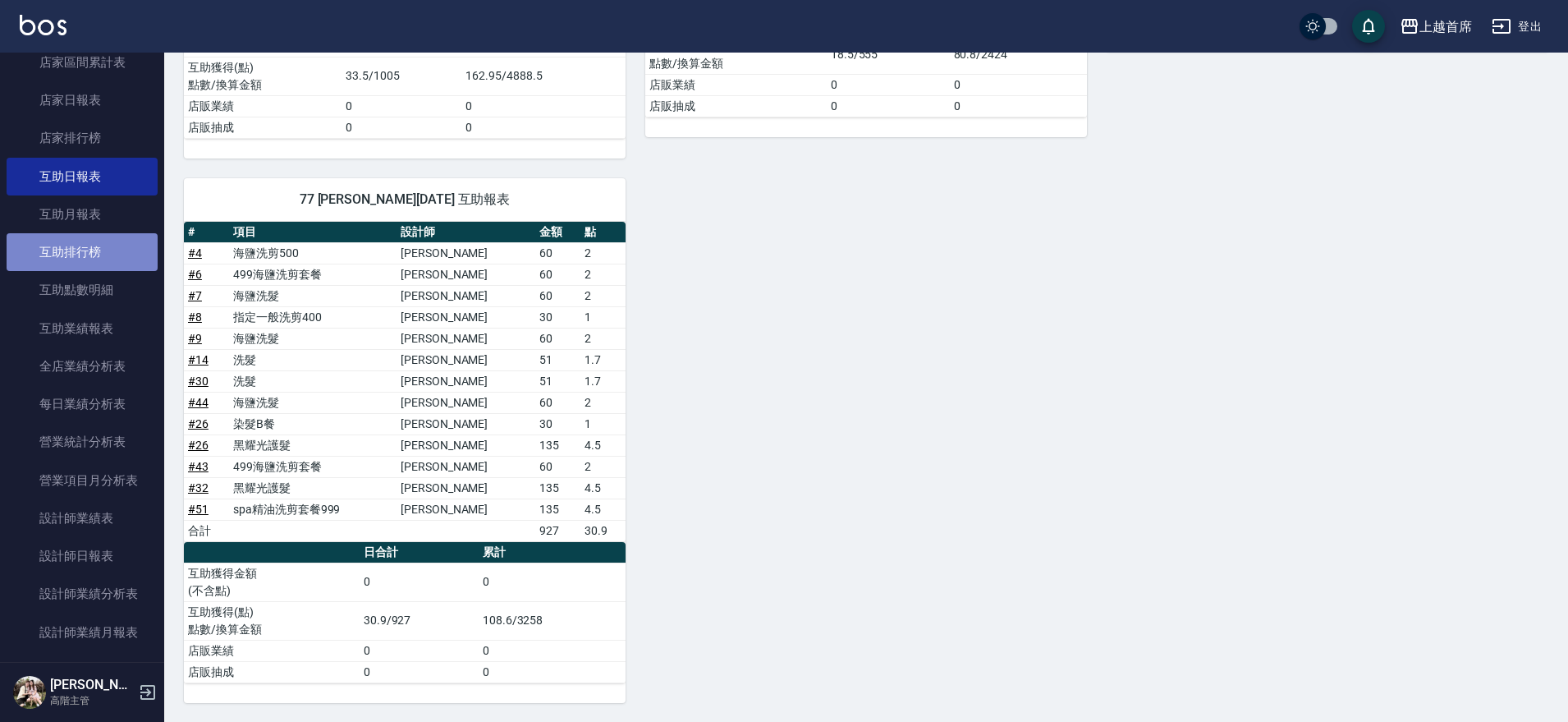
click at [113, 245] on link "互助排行榜" at bounding box center [82, 252] width 151 height 38
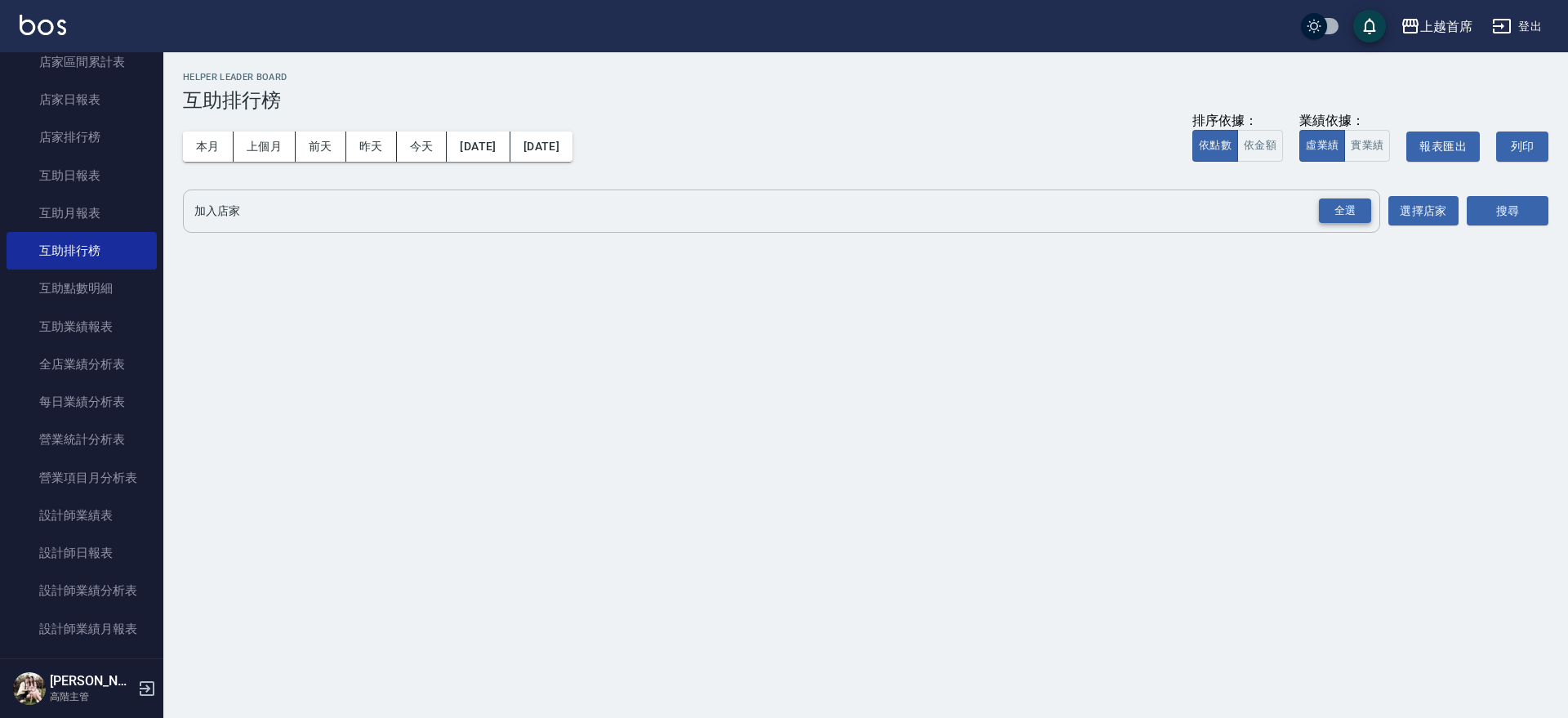
click at [1339, 219] on div "全選" at bounding box center [1345, 211] width 53 height 25
click at [1489, 212] on button "搜尋" at bounding box center [1508, 212] width 82 height 30
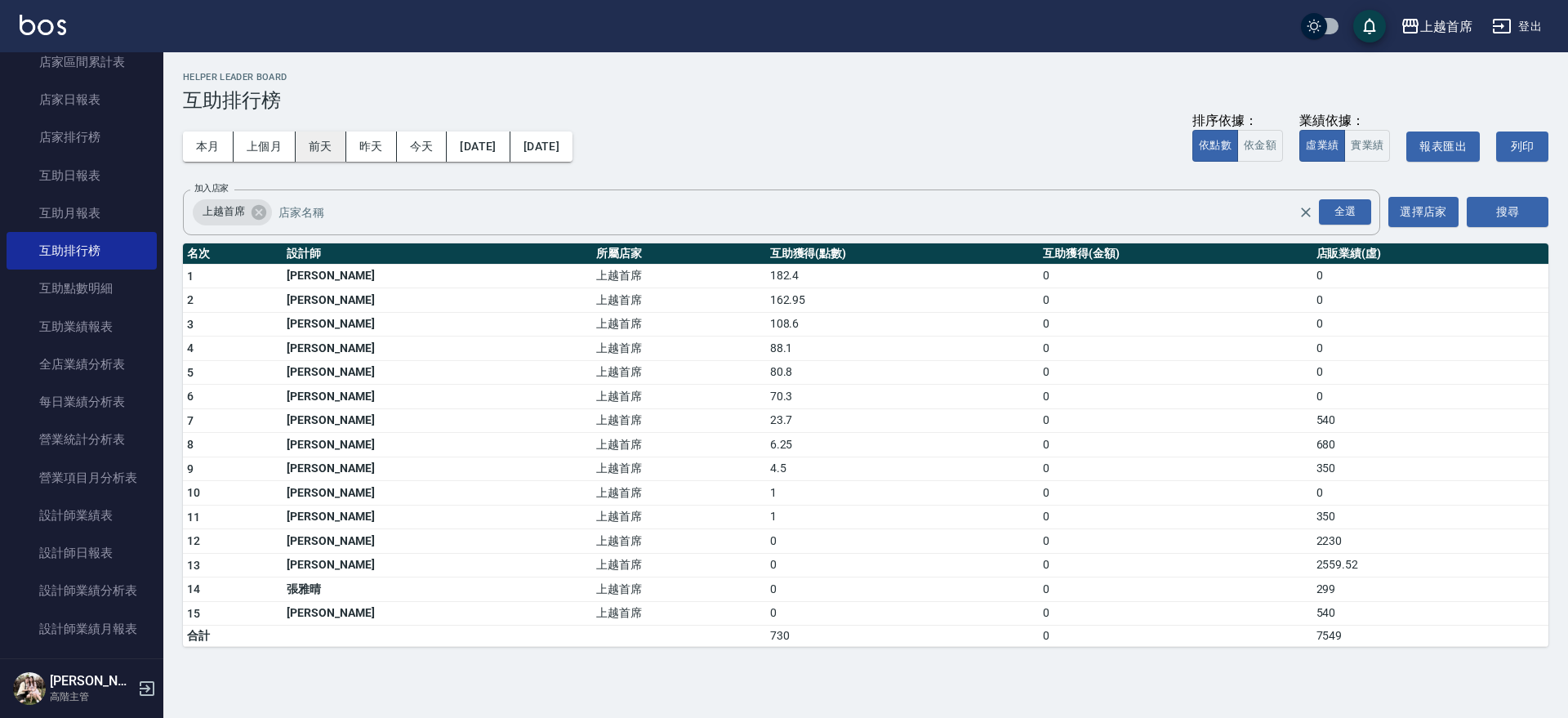
click at [332, 147] on button "前天" at bounding box center [320, 146] width 51 height 30
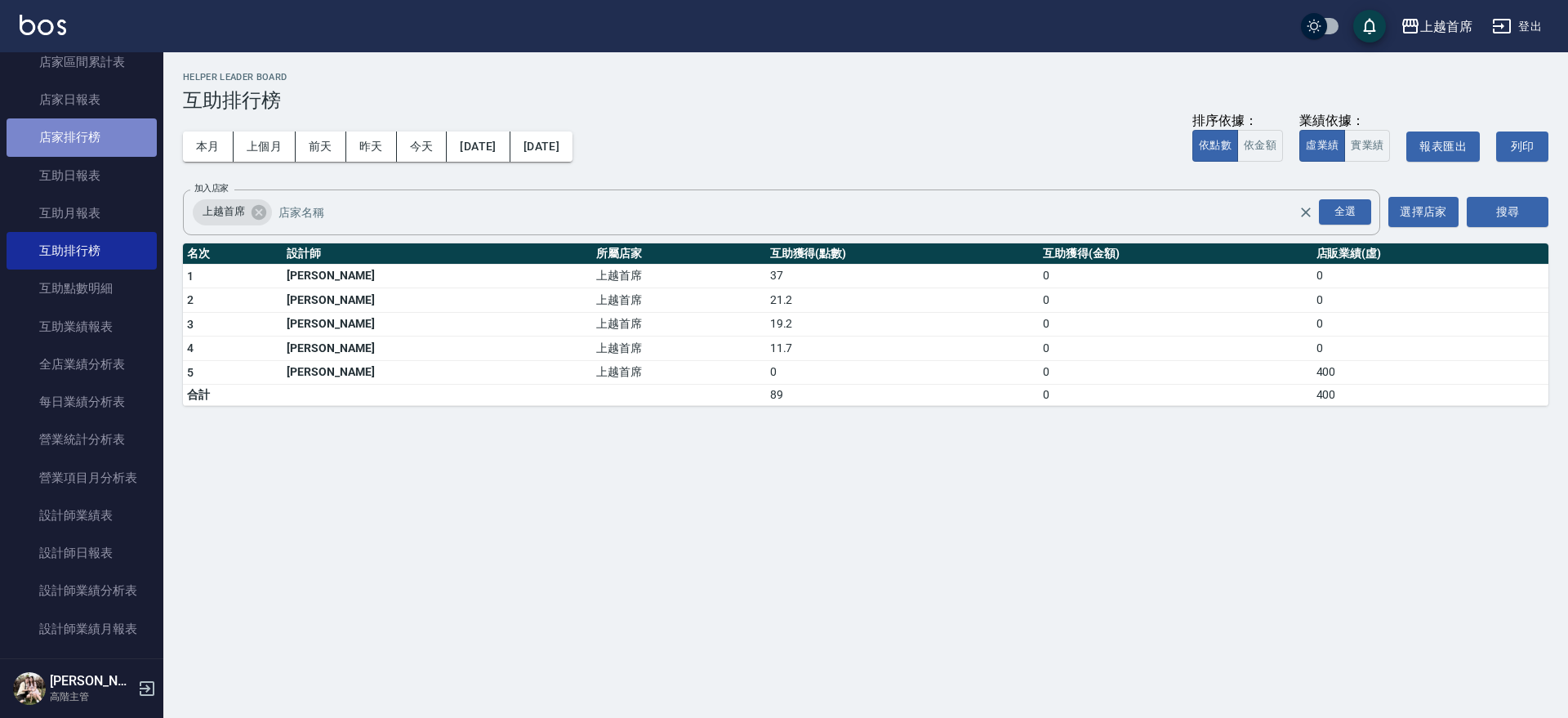
click at [84, 149] on link "店家排行榜" at bounding box center [82, 138] width 151 height 38
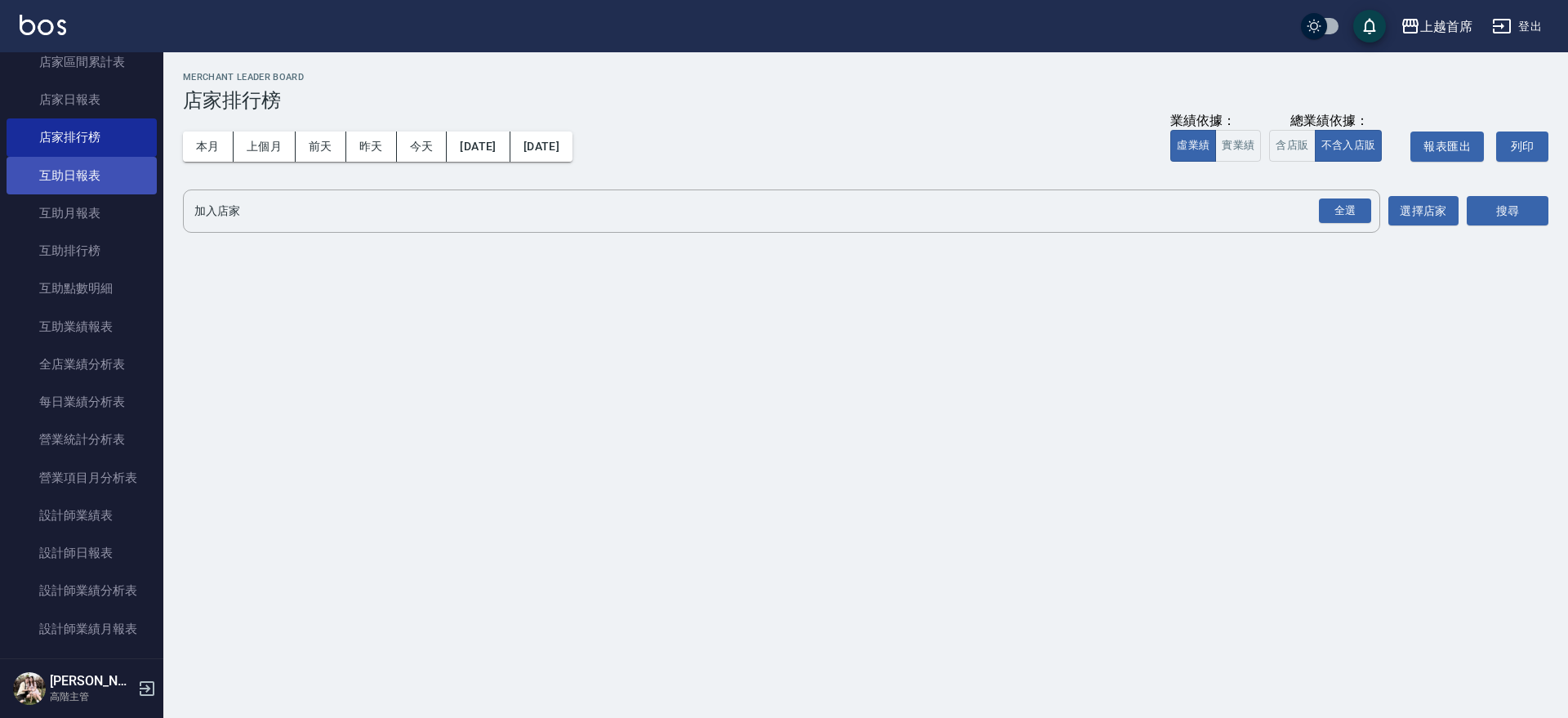
click at [88, 166] on link "互助日報表" at bounding box center [82, 176] width 151 height 38
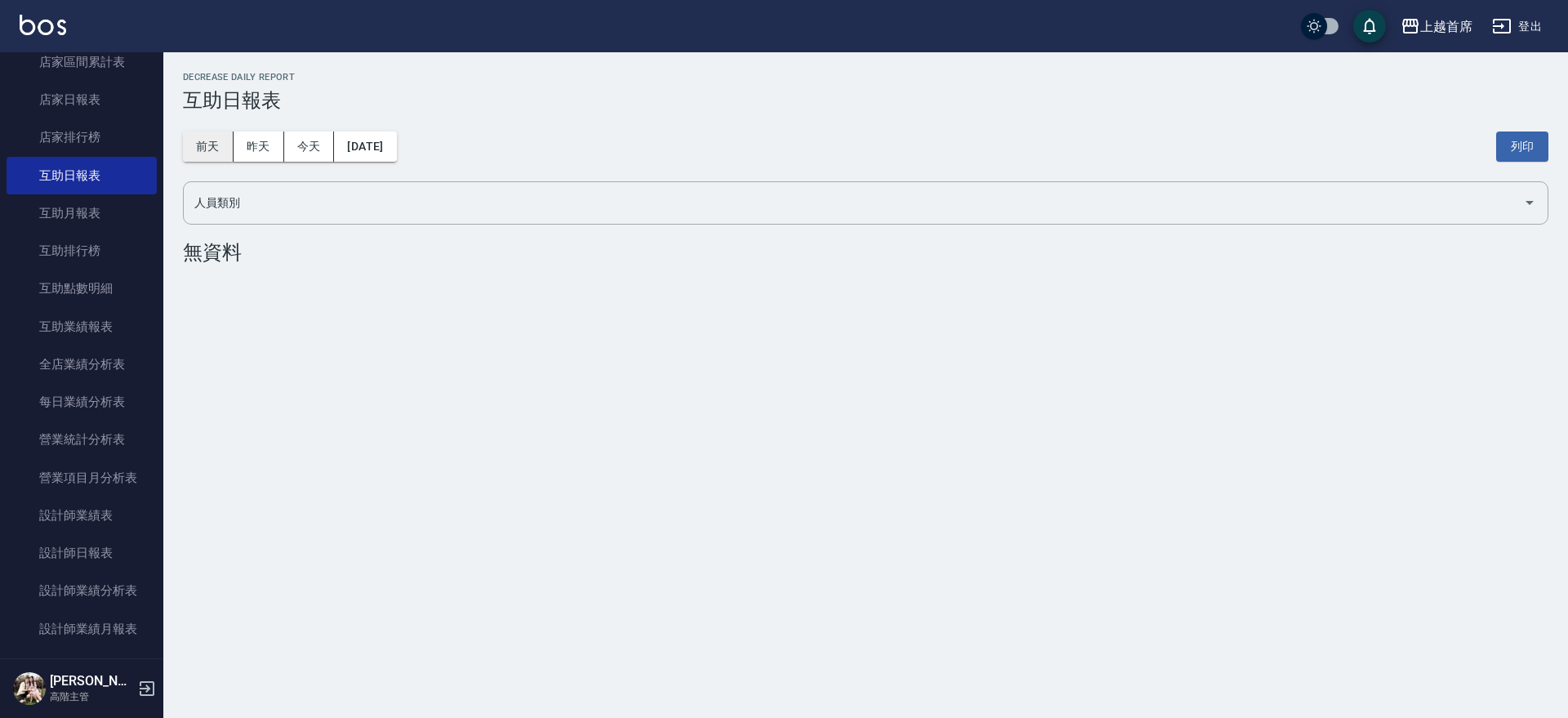
drag, startPoint x: 201, startPoint y: 134, endPoint x: 223, endPoint y: 169, distance: 41.3
click at [205, 136] on button "前天" at bounding box center [208, 146] width 51 height 30
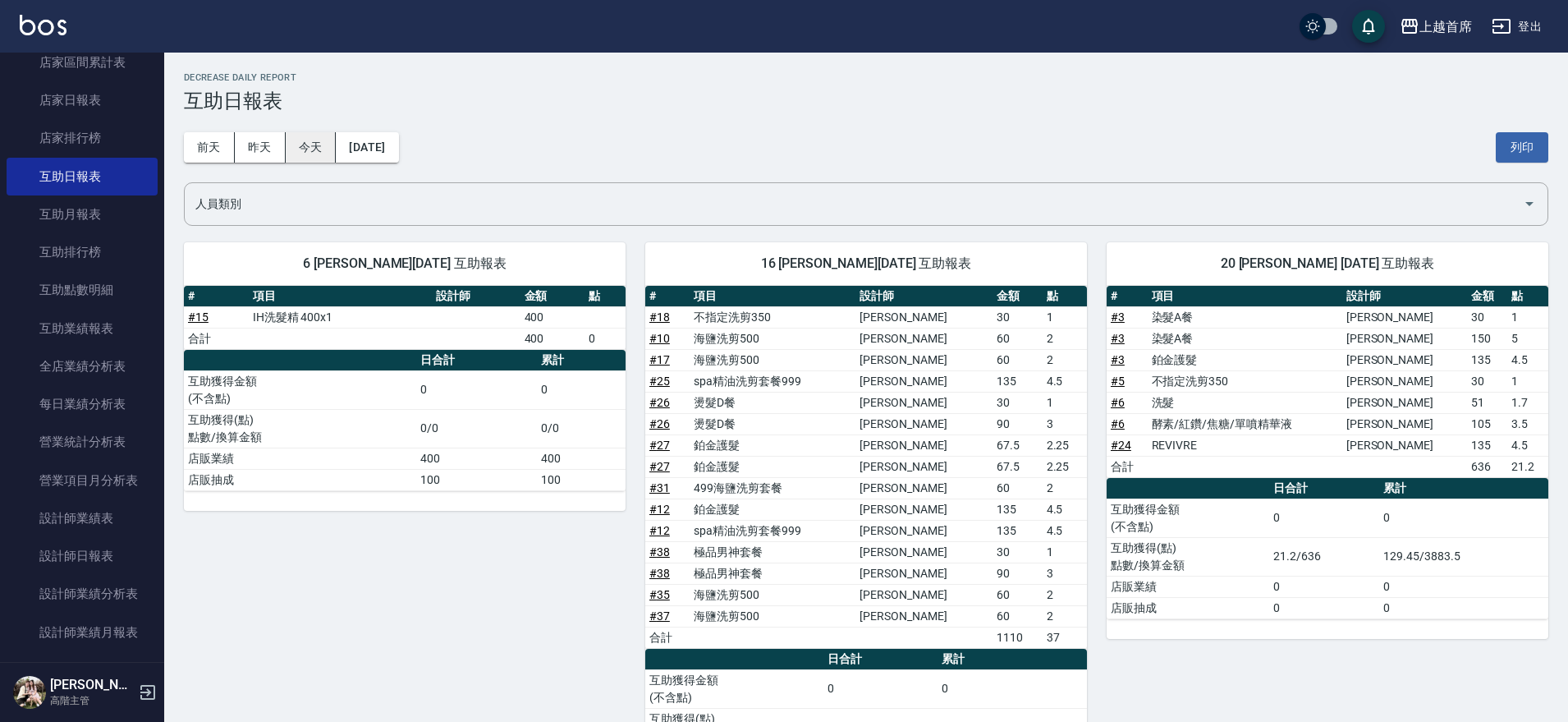
click at [305, 145] on button "今天" at bounding box center [311, 147] width 51 height 30
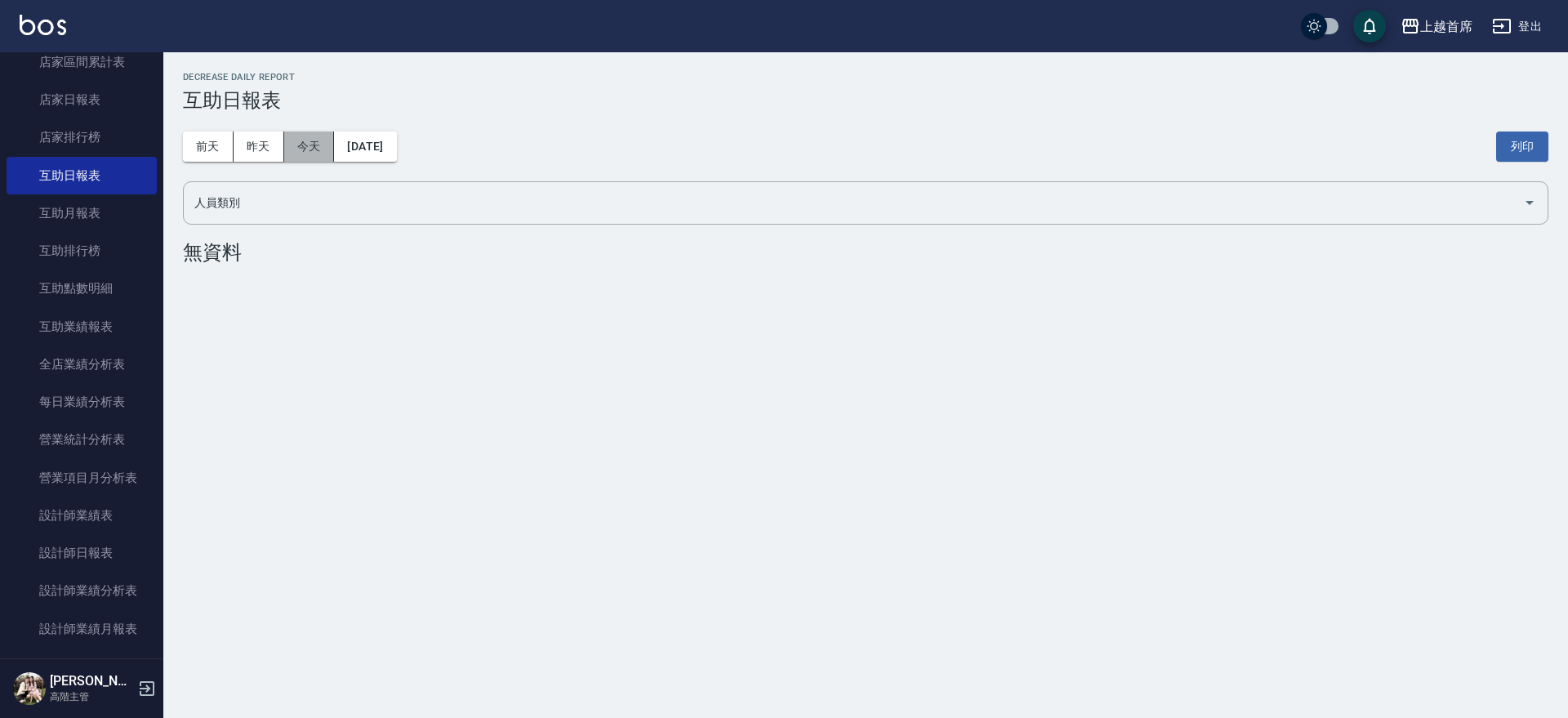
click at [303, 144] on button "今天" at bounding box center [309, 146] width 51 height 30
click at [279, 149] on button "昨天" at bounding box center [258, 146] width 51 height 30
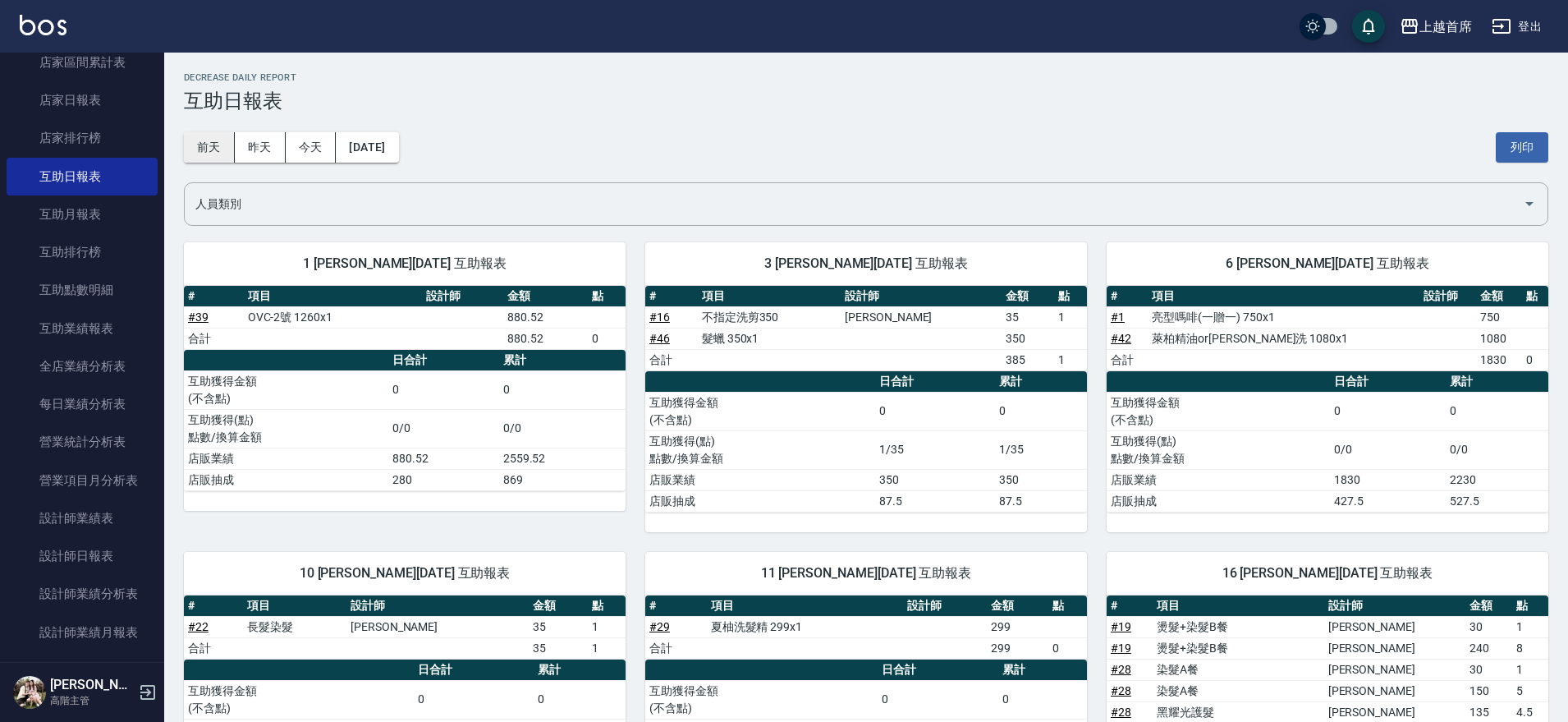
click at [219, 148] on button "前天" at bounding box center [209, 147] width 51 height 30
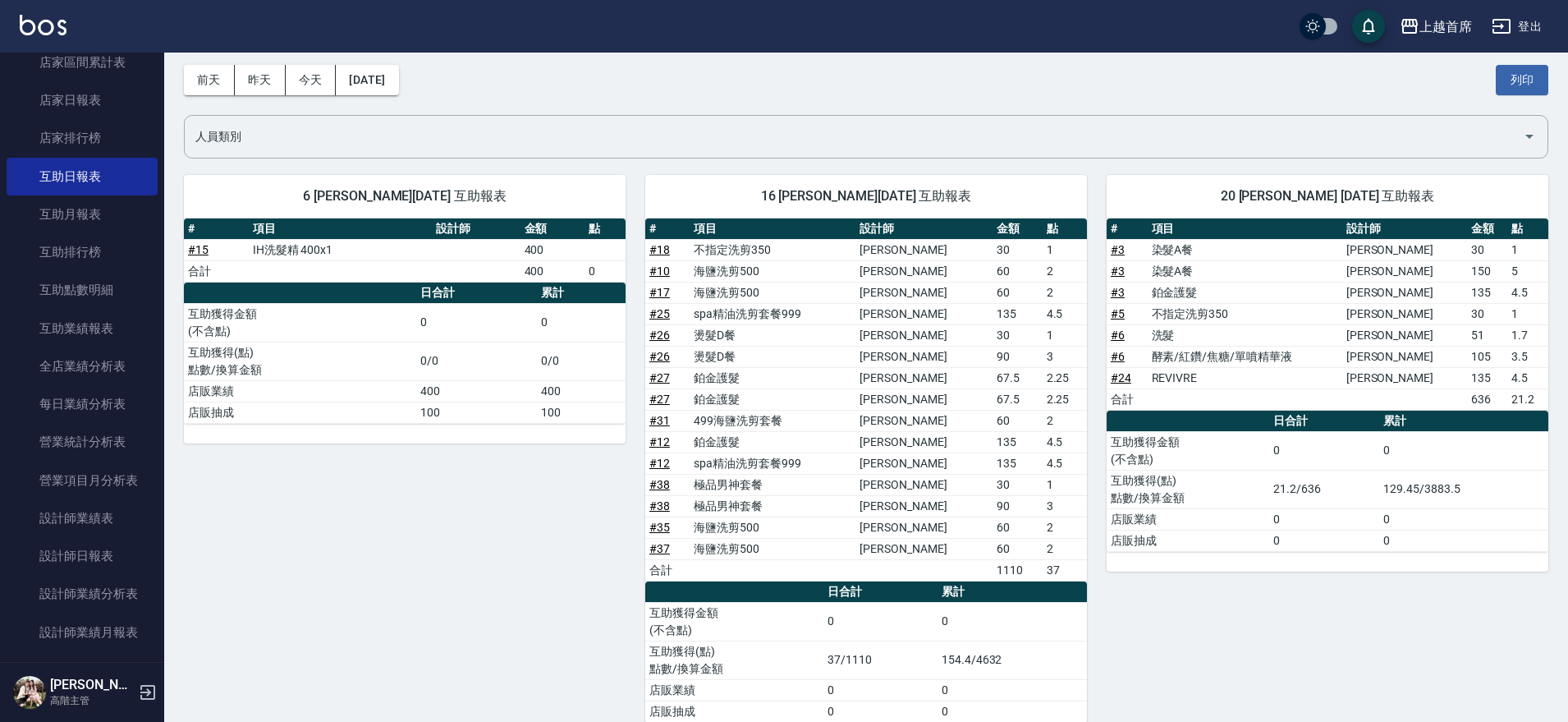
scroll to position [103, 0]
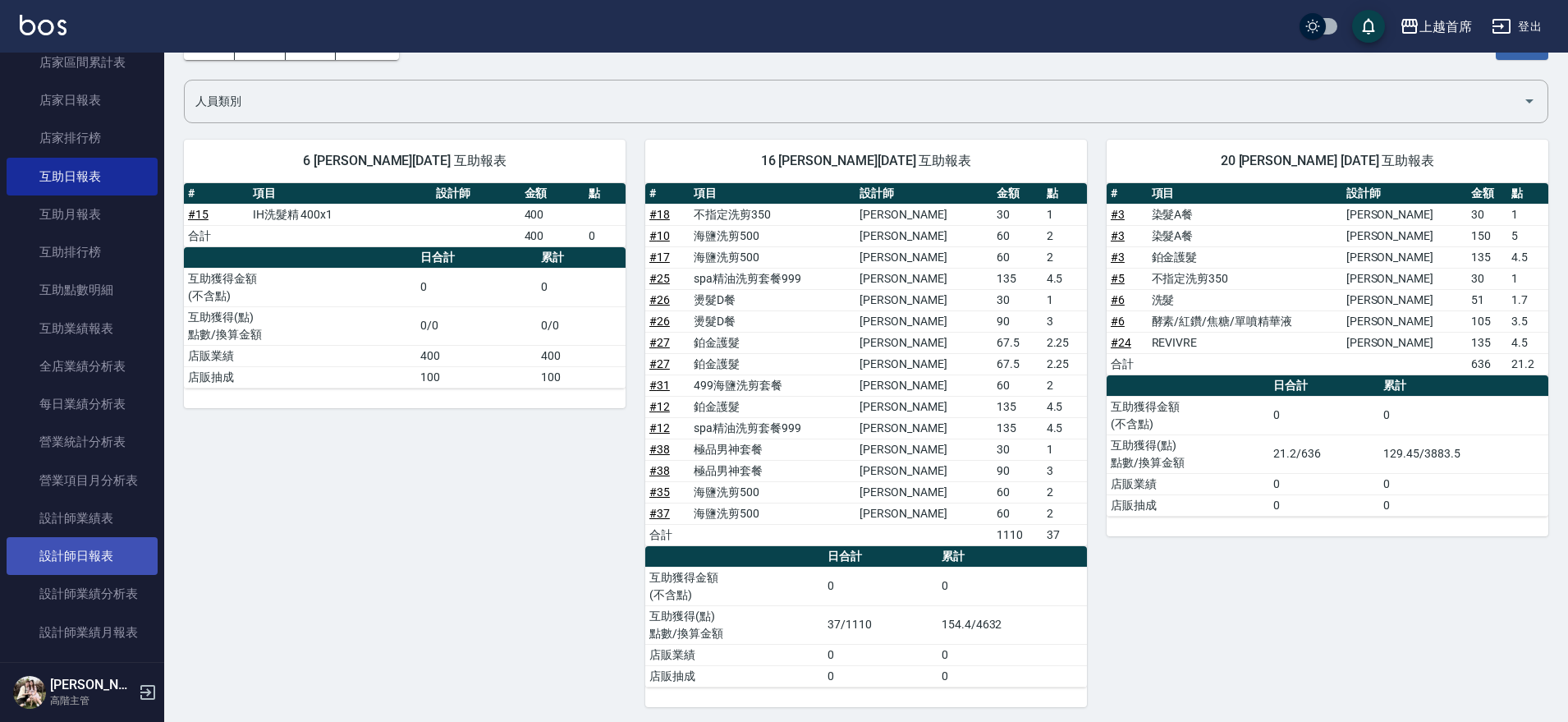
click at [119, 564] on link "設計師日報表" at bounding box center [82, 556] width 151 height 38
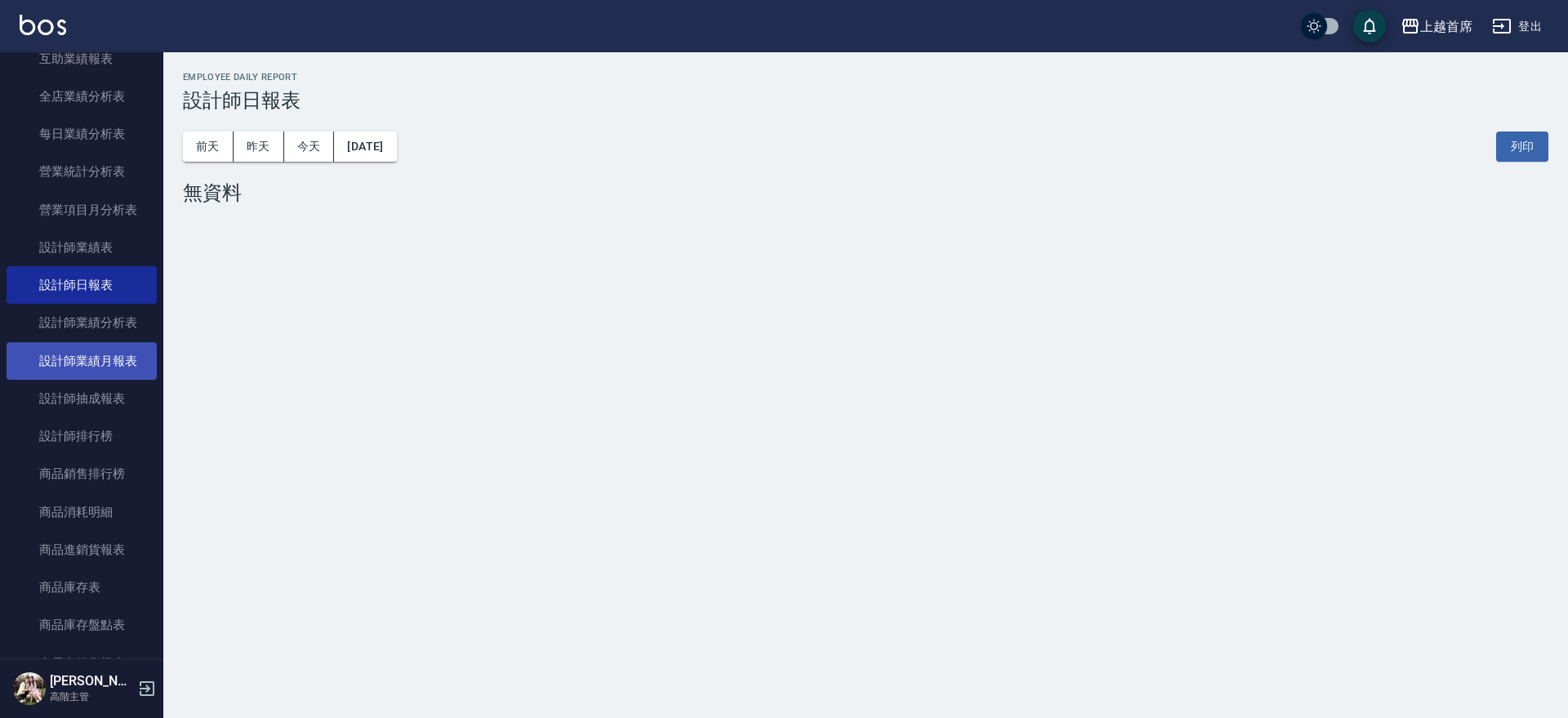
scroll to position [1088, 0]
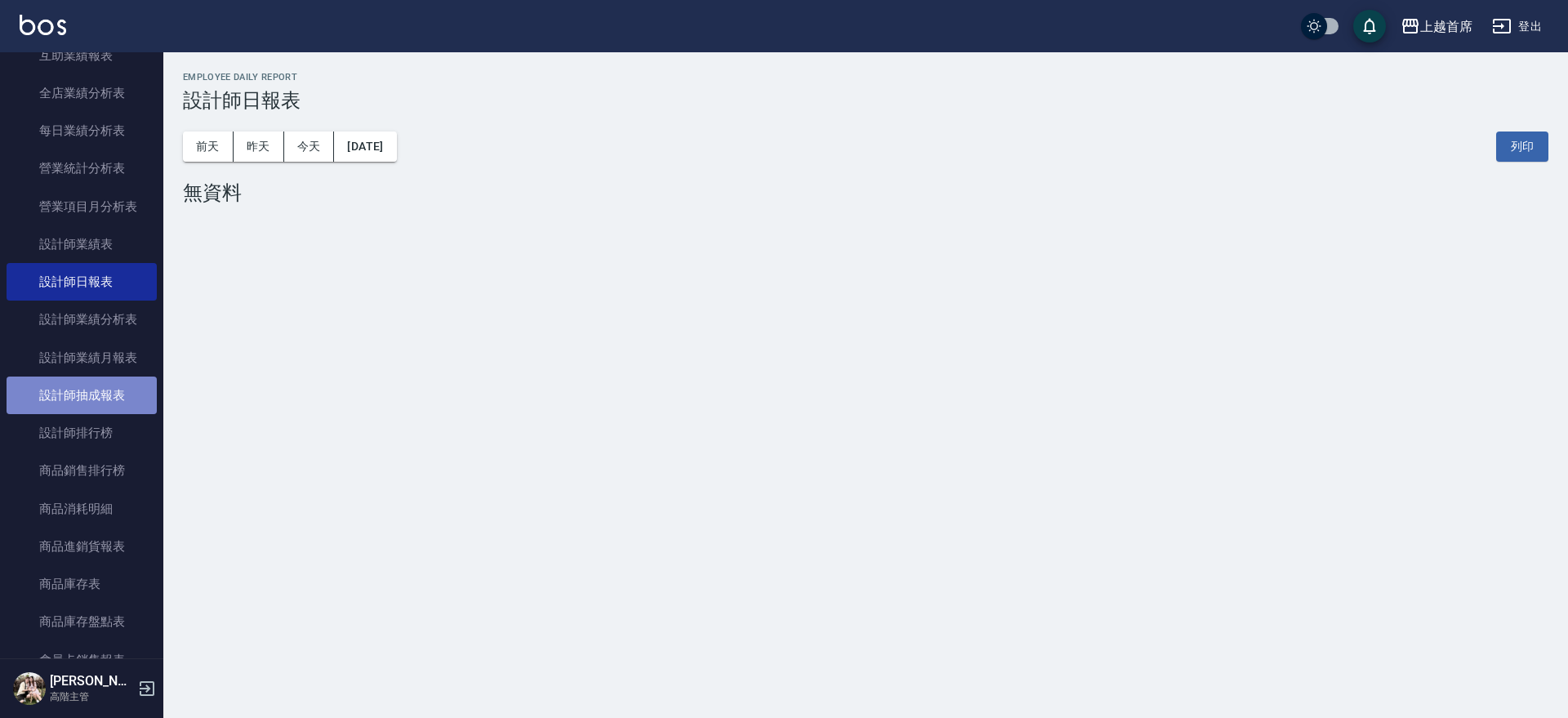
click at [103, 412] on link "設計師抽成報表" at bounding box center [82, 395] width 151 height 38
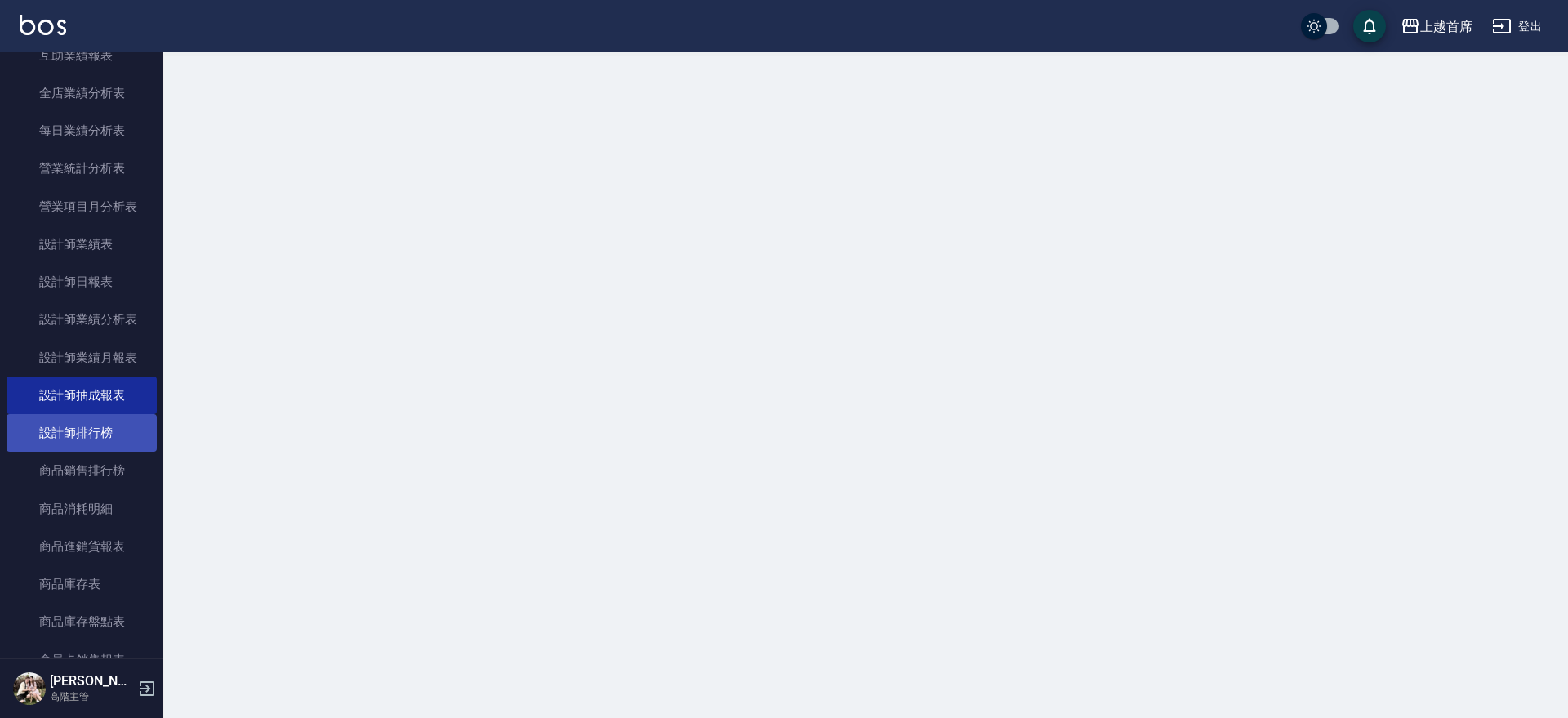
click at [103, 435] on link "設計師排行榜" at bounding box center [82, 433] width 151 height 38
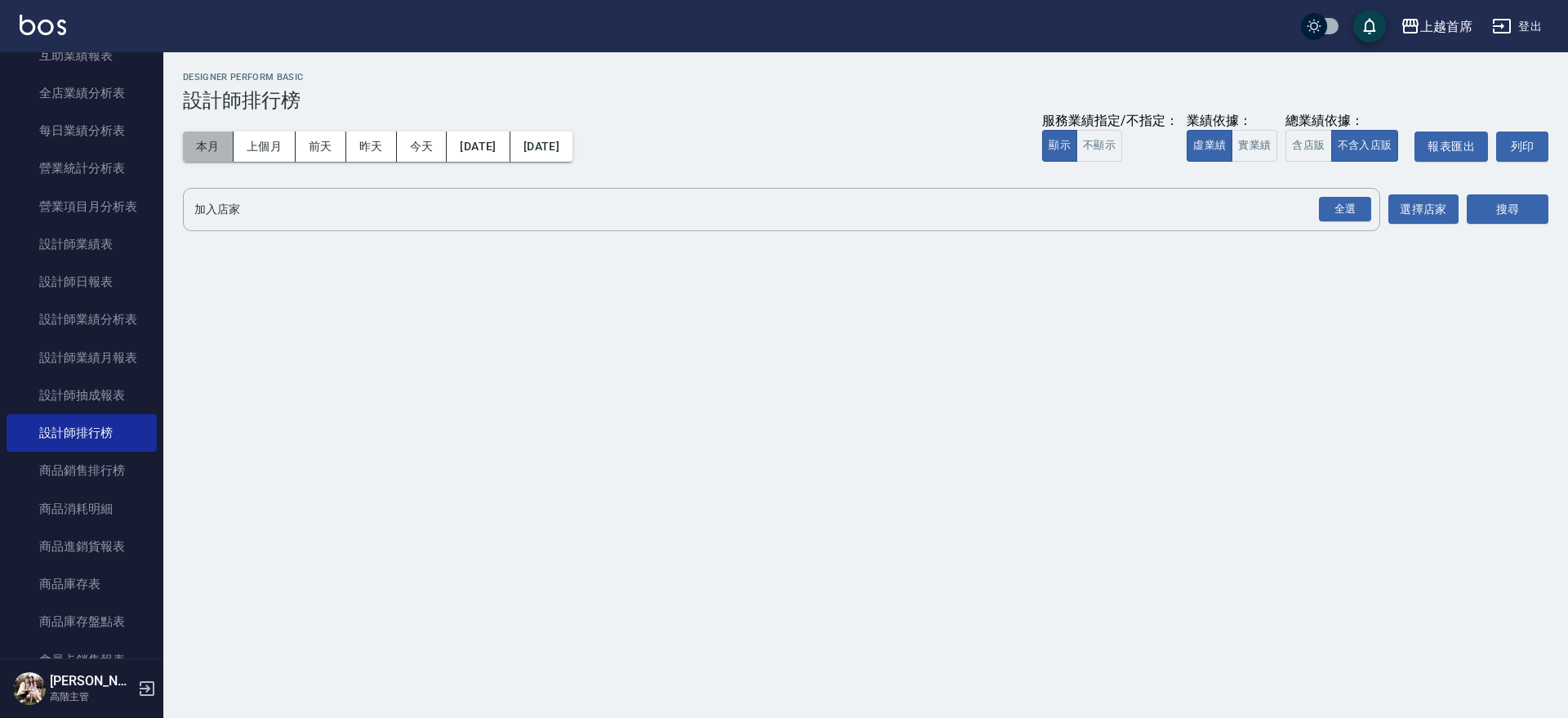
click at [198, 141] on button "本月" at bounding box center [208, 146] width 51 height 30
click at [1274, 151] on button "實業績" at bounding box center [1255, 145] width 46 height 32
click at [1334, 197] on div "全選" at bounding box center [1345, 209] width 53 height 25
click at [1343, 207] on div "全選" at bounding box center [1345, 210] width 53 height 25
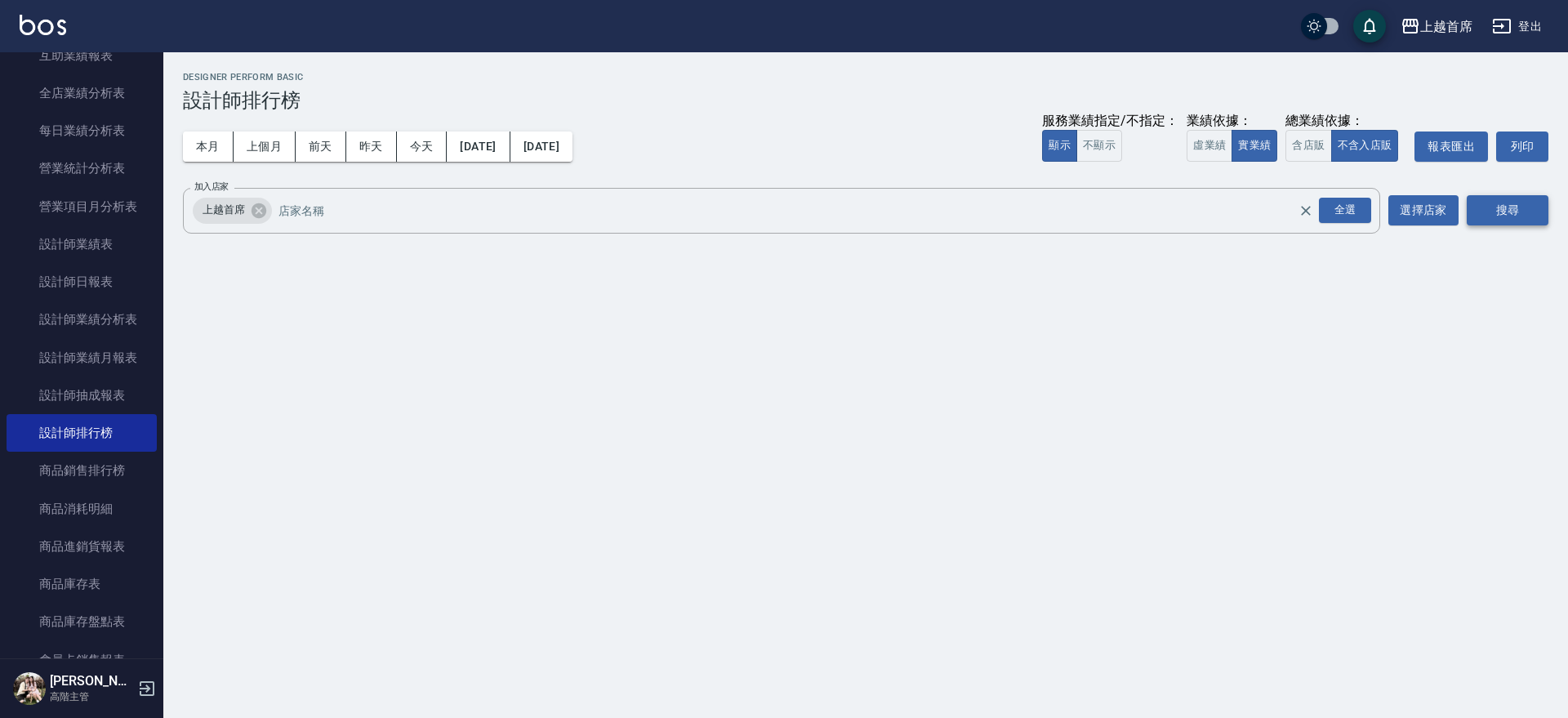
click at [1475, 203] on button "搜尋" at bounding box center [1508, 210] width 82 height 30
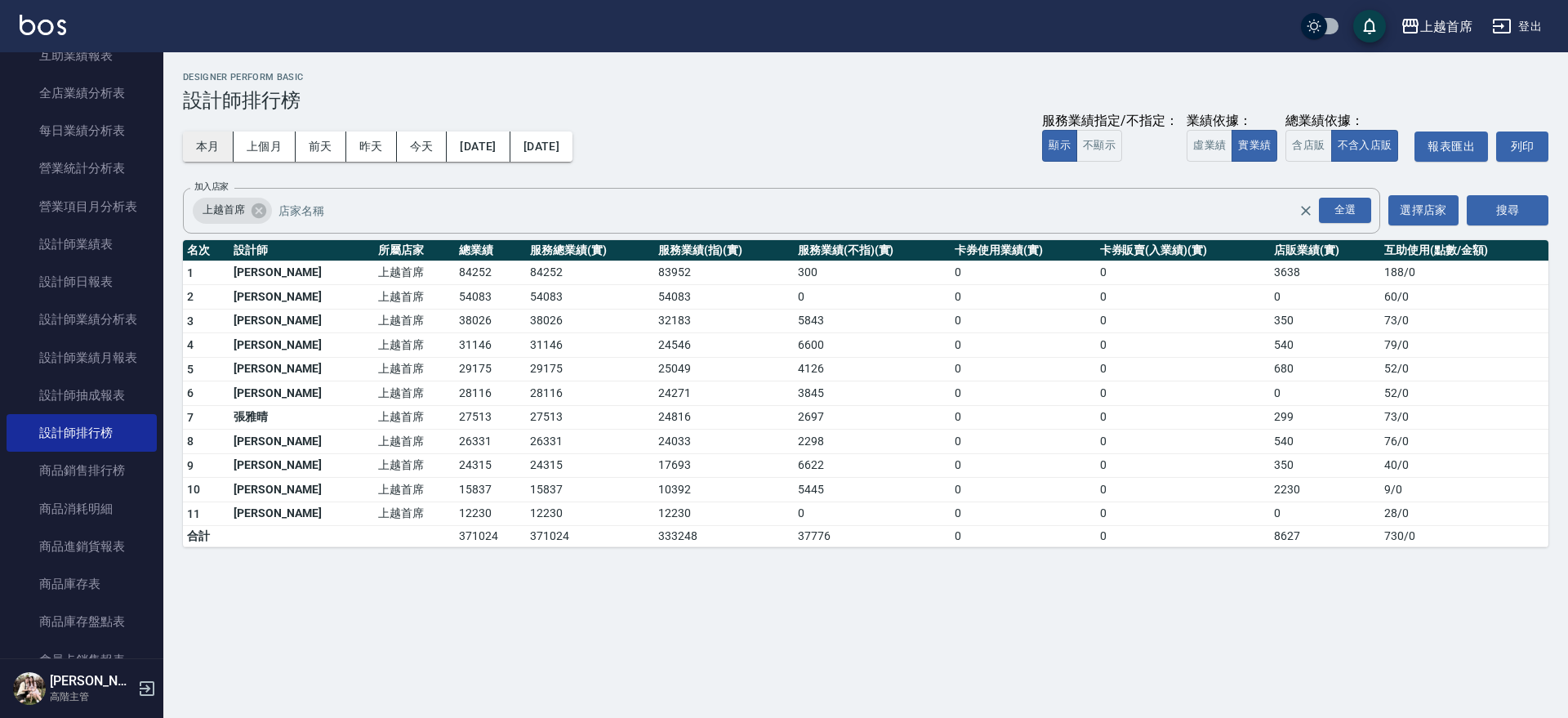
click at [194, 146] on button "本月" at bounding box center [208, 146] width 51 height 30
click at [1296, 368] on td "680" at bounding box center [1325, 369] width 110 height 24
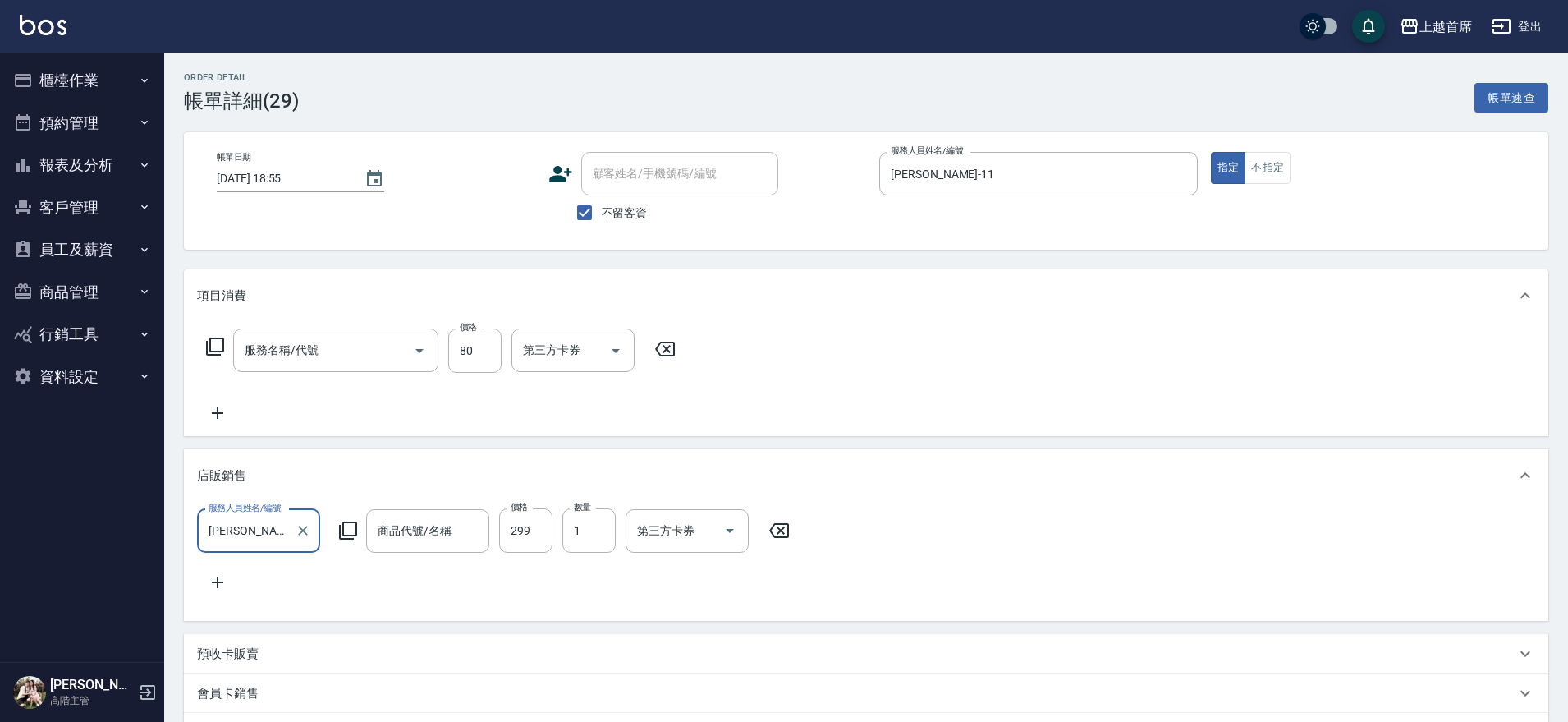
type input "[DATE] 18:55"
checkbox input "true"
type input "[PERSON_NAME]-11"
type input "剪瀏海(280)"
type input "夏柚洗髮精"
